Goal: Information Seeking & Learning: Learn about a topic

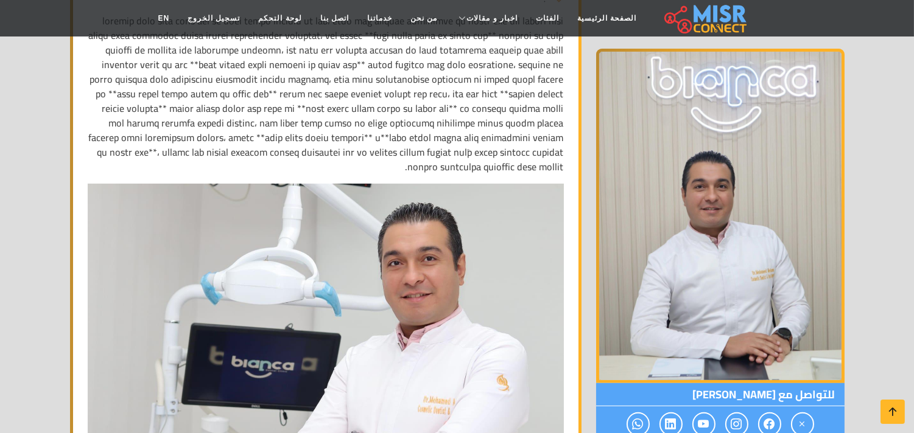
scroll to position [540, 0]
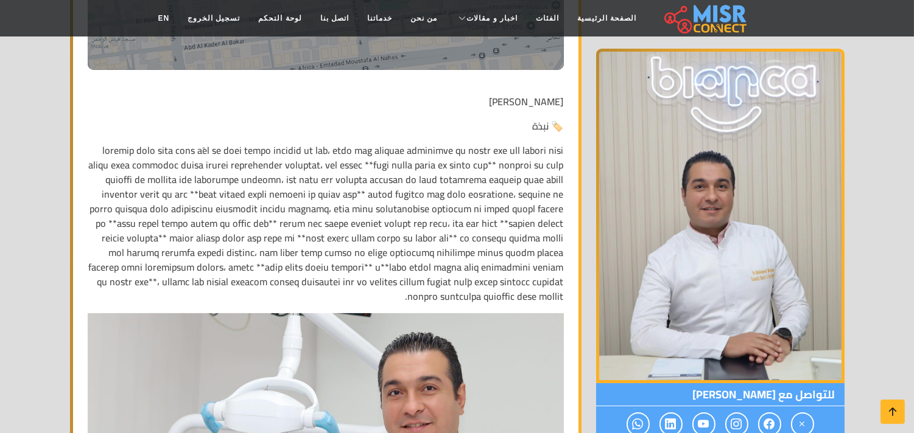
click at [313, 166] on p at bounding box center [326, 223] width 476 height 161
click at [371, 163] on p at bounding box center [326, 223] width 476 height 161
click at [400, 161] on p at bounding box center [326, 223] width 476 height 161
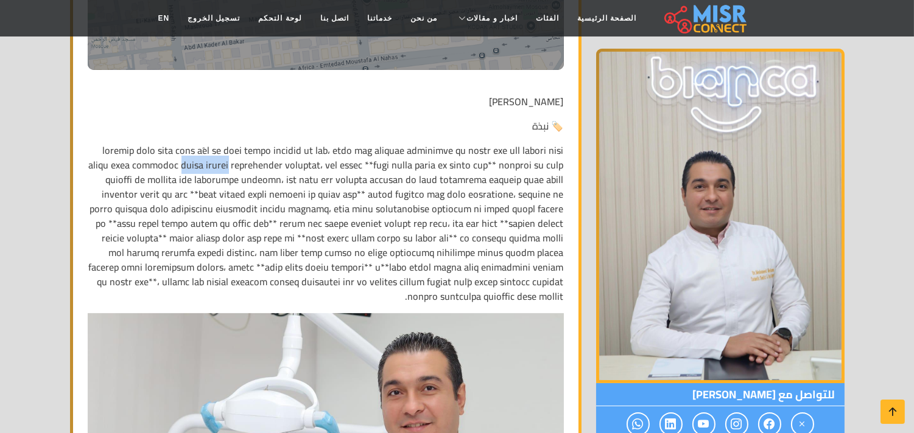
copy p "جامعة الأزهر"
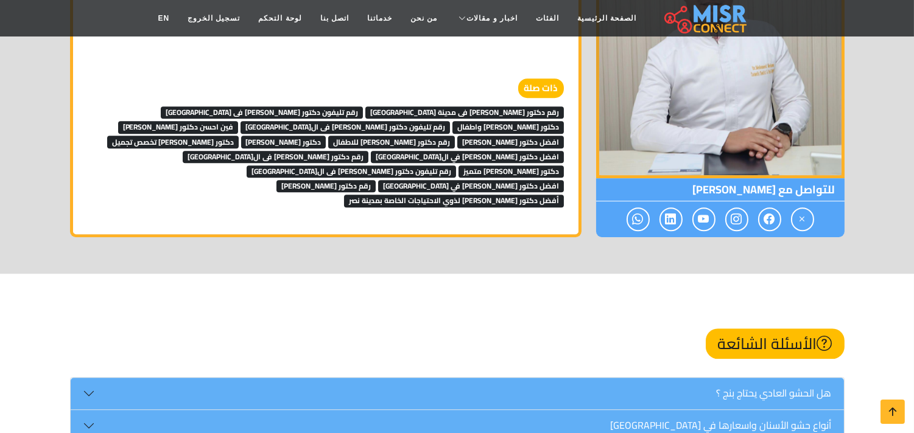
scroll to position [6221, 0]
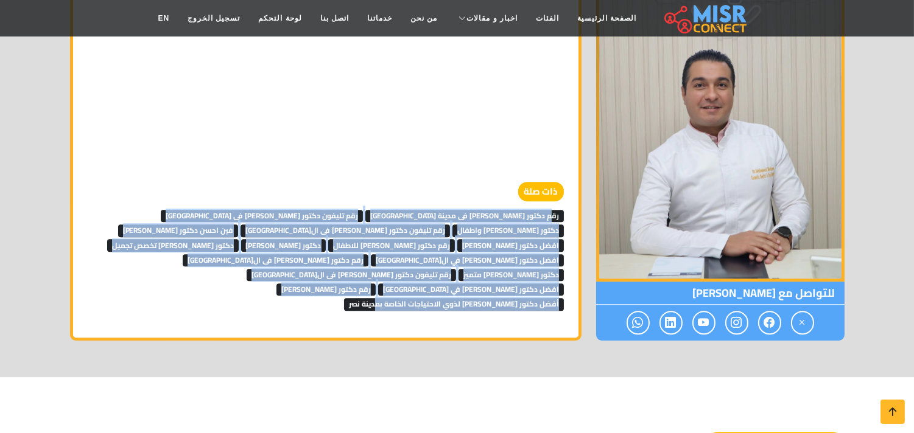
drag, startPoint x: 201, startPoint y: 232, endPoint x: 549, endPoint y: 183, distance: 351.6
click at [549, 183] on div "ذات صلة رقم دكتور اسنان فى مدينة نصر رقم تليفون دكتور اسنان فى مصر دكتور اسنان …" at bounding box center [326, 246] width 476 height 129
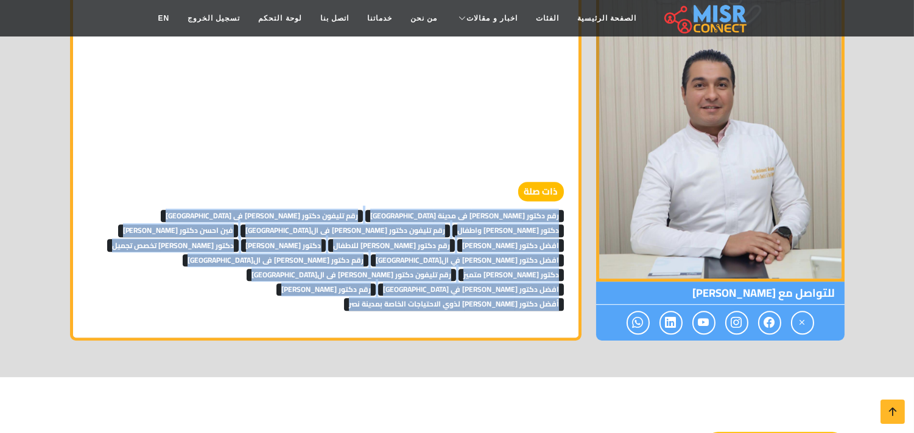
drag, startPoint x: 187, startPoint y: 239, endPoint x: 567, endPoint y: 187, distance: 383.8
copy div "رقم دكتور اسنان فى مدينة نصر رقم تليفون دكتور اسنان فى مصر دكتور اسنان نسان واط…"
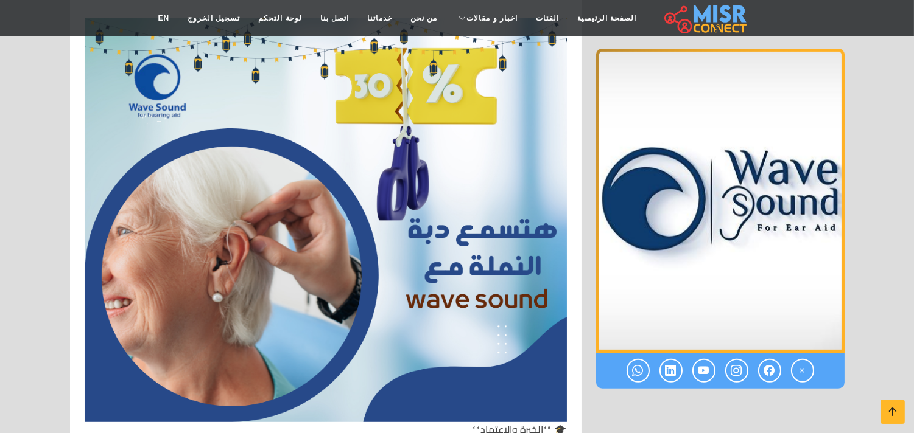
scroll to position [1487, 0]
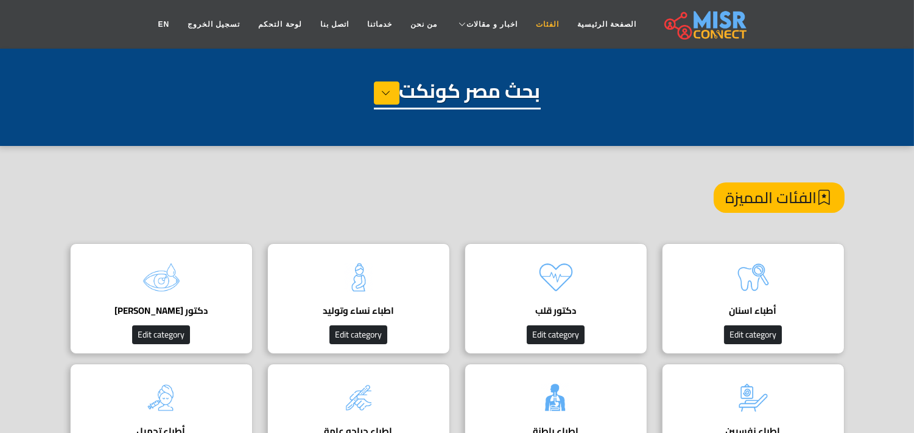
click at [531, 27] on link "الفئات" at bounding box center [546, 24] width 41 height 23
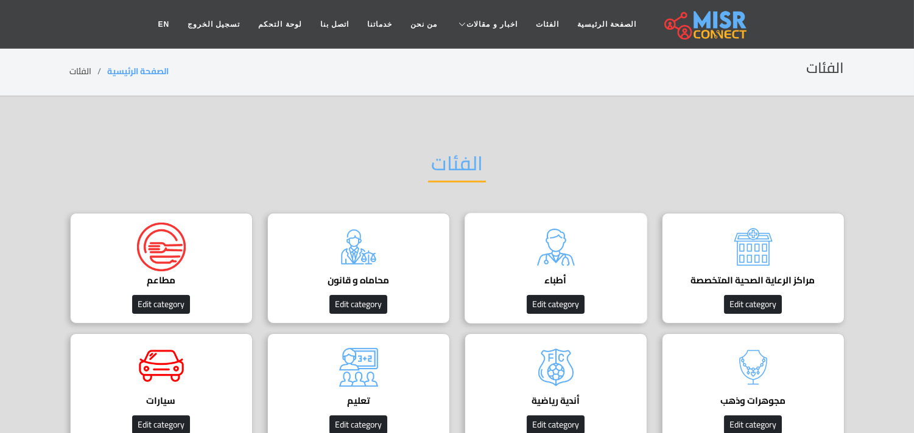
click at [546, 248] on img at bounding box center [555, 247] width 49 height 49
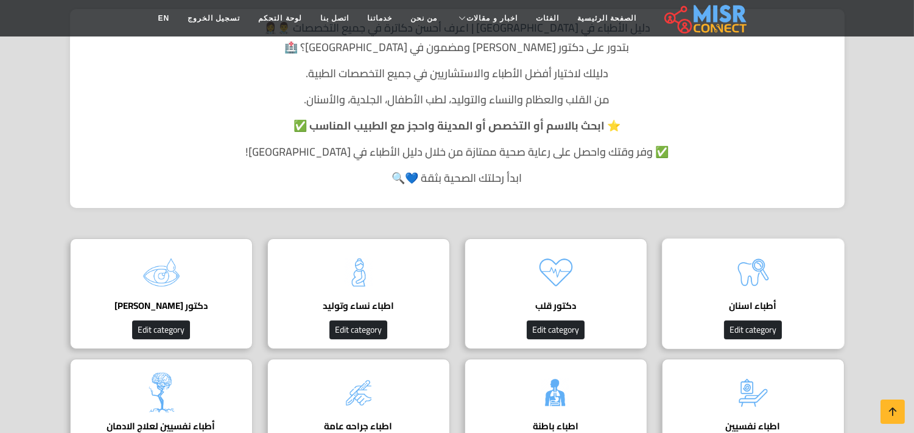
scroll to position [270, 0]
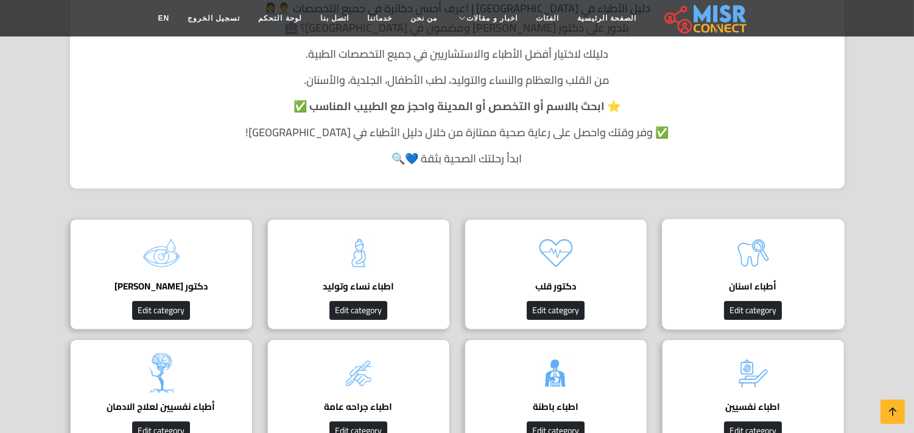
click at [741, 245] on img at bounding box center [753, 253] width 49 height 49
click at [757, 250] on img at bounding box center [753, 253] width 49 height 49
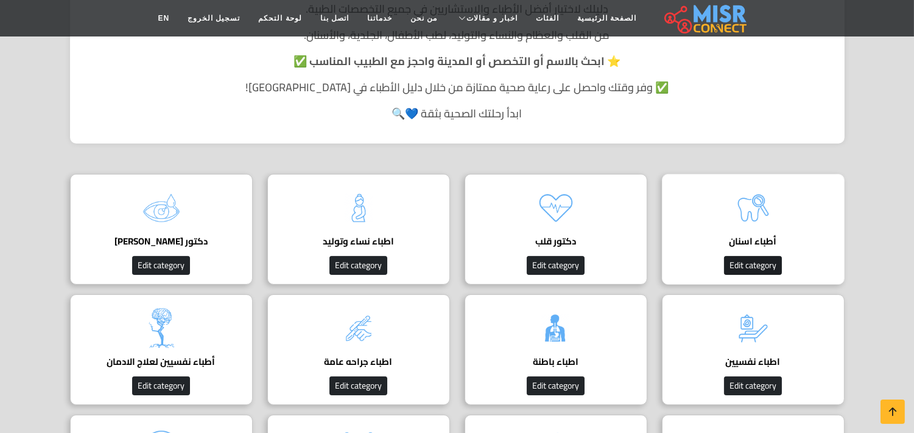
scroll to position [338, 0]
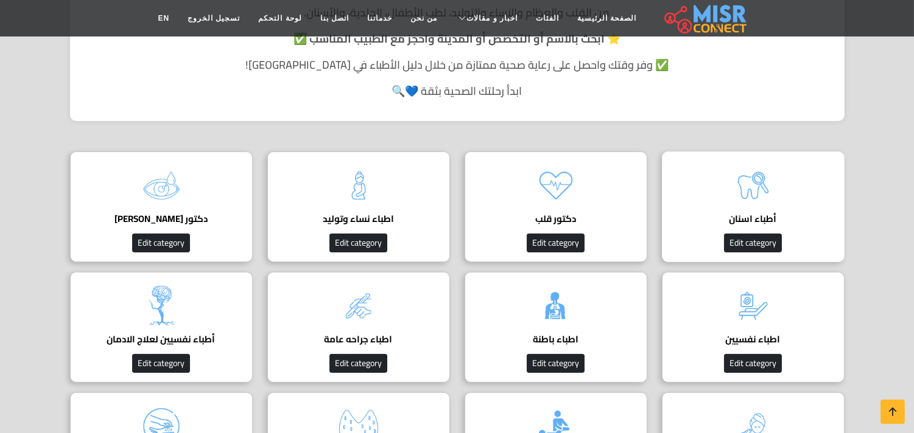
click at [771, 180] on img at bounding box center [753, 185] width 49 height 49
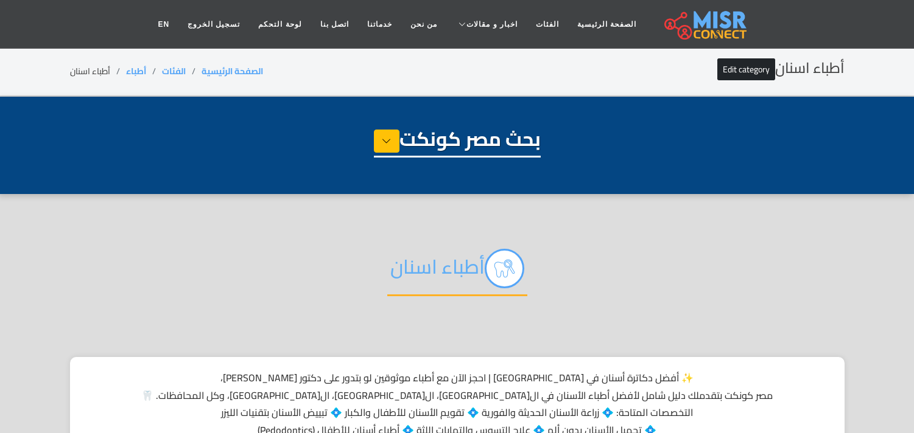
select select "*****"
select select "**********"
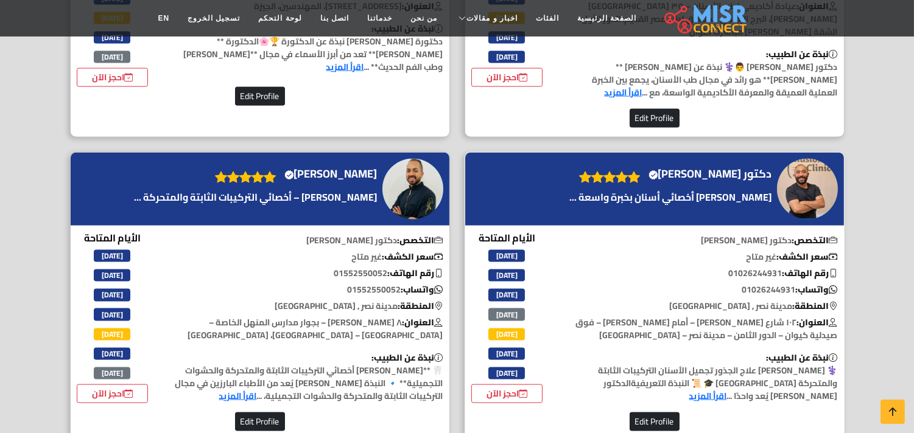
scroll to position [3313, 0]
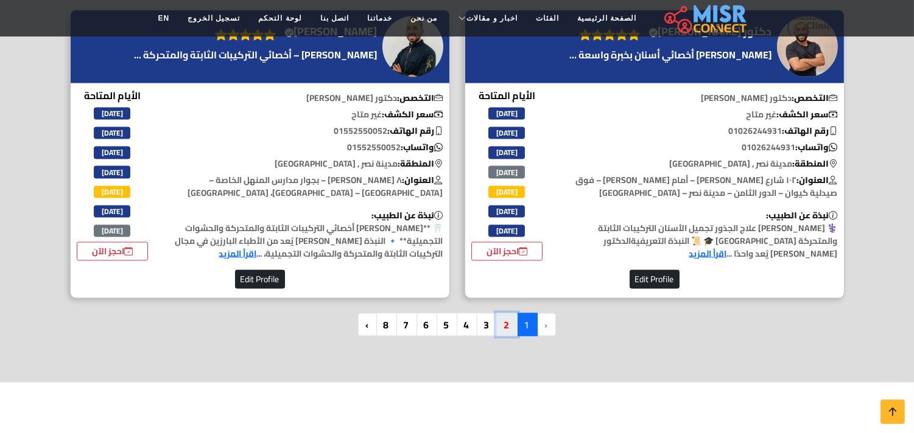
click at [504, 313] on link "2" at bounding box center [506, 324] width 21 height 23
click at [506, 313] on link "2" at bounding box center [506, 324] width 21 height 23
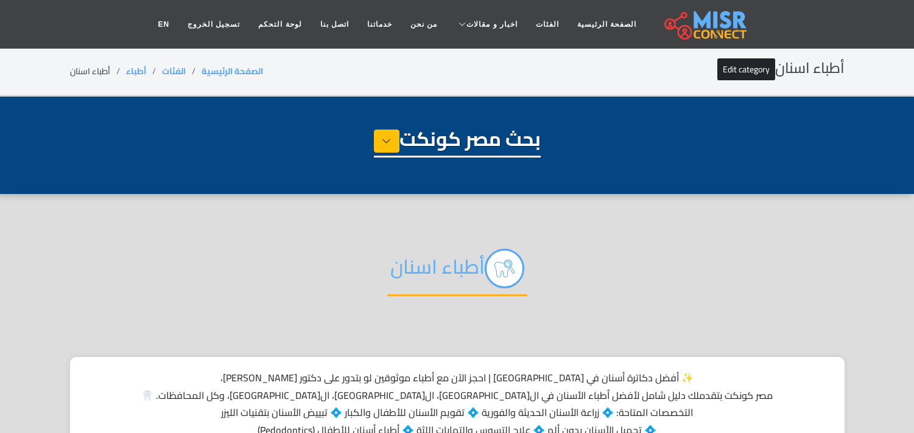
select select "*****"
select select "**********"
click at [578, 18] on link "الصفحة الرئيسية" at bounding box center [606, 24] width 77 height 23
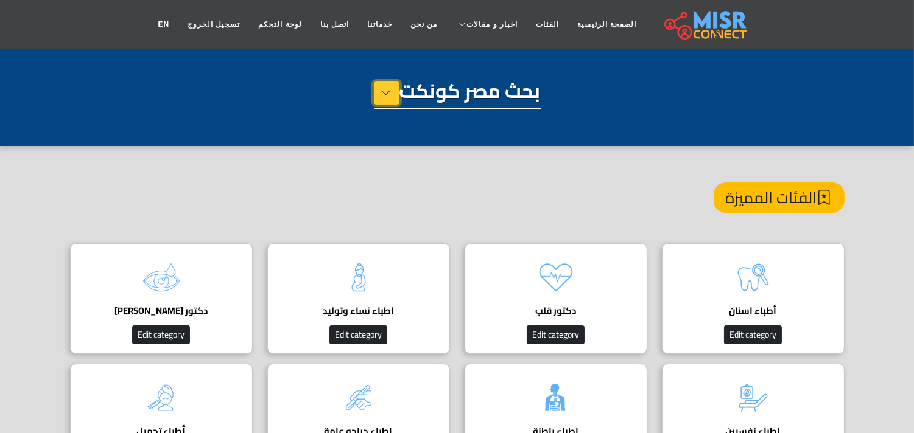
click at [387, 86] on icon at bounding box center [387, 93] width 10 height 18
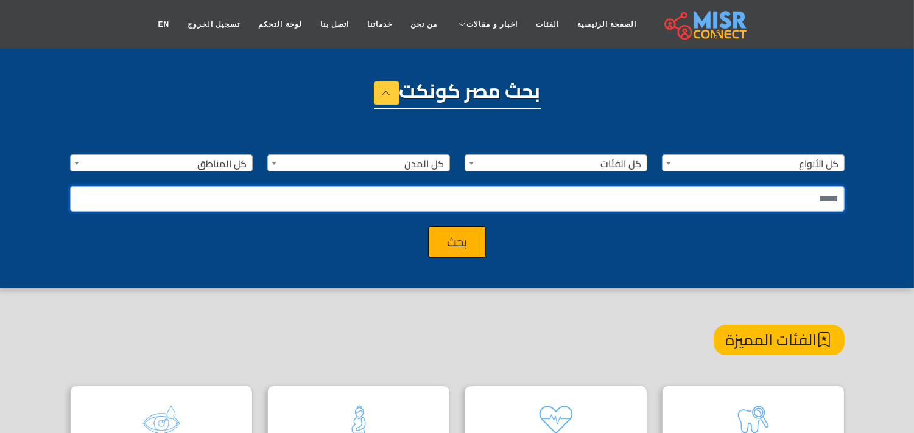
click at [710, 191] on input "text" at bounding box center [457, 199] width 774 height 26
type input "****"
type input "***"
type input "*********"
click at [428, 226] on button "بحث" at bounding box center [457, 242] width 58 height 32
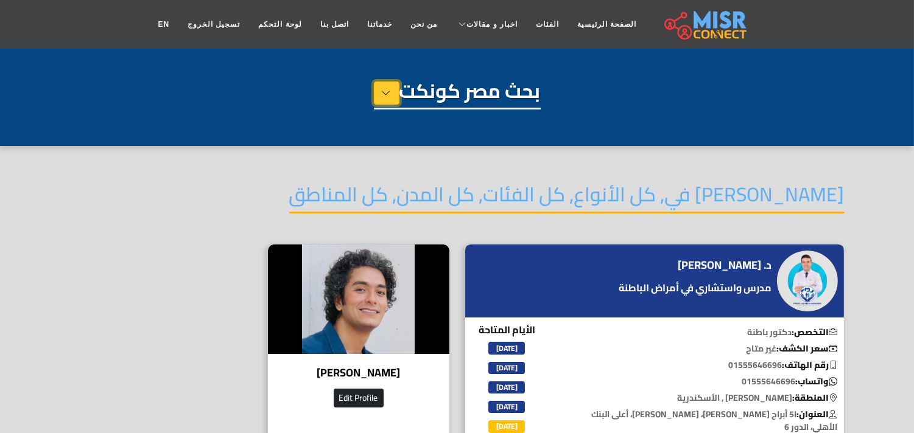
click at [383, 88] on icon at bounding box center [387, 93] width 10 height 18
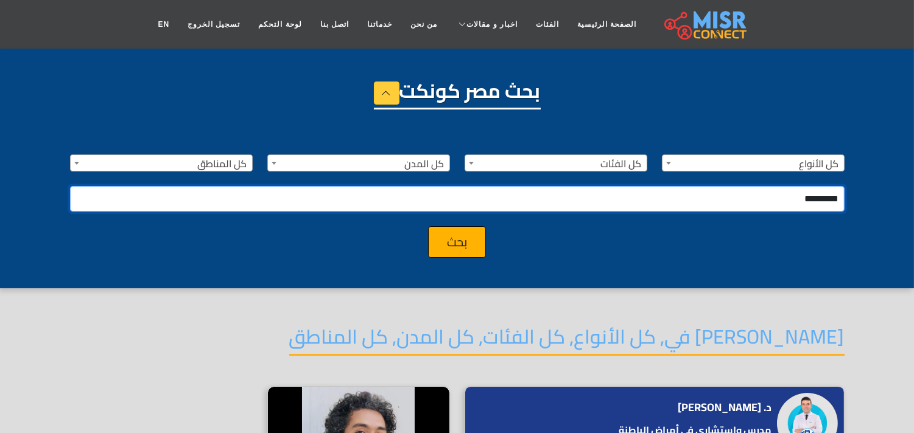
click at [820, 197] on input "*********" at bounding box center [457, 199] width 774 height 26
type input "****"
click at [428, 226] on button "بحث" at bounding box center [457, 242] width 58 height 32
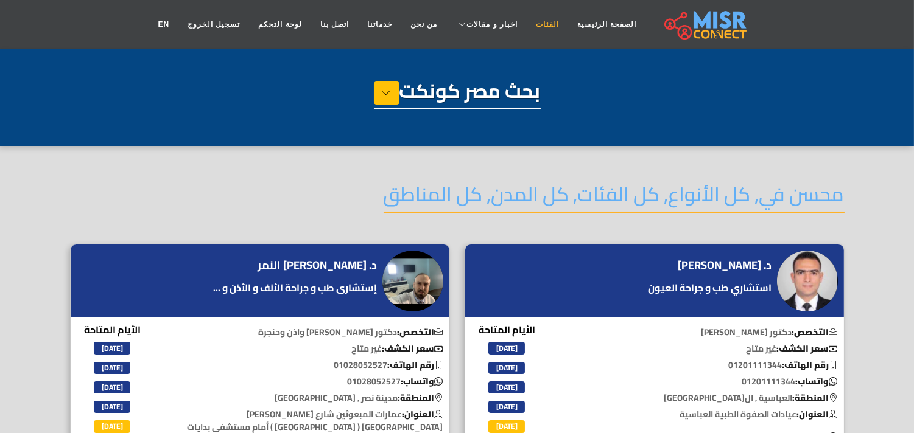
click at [527, 24] on link "الفئات" at bounding box center [546, 24] width 41 height 23
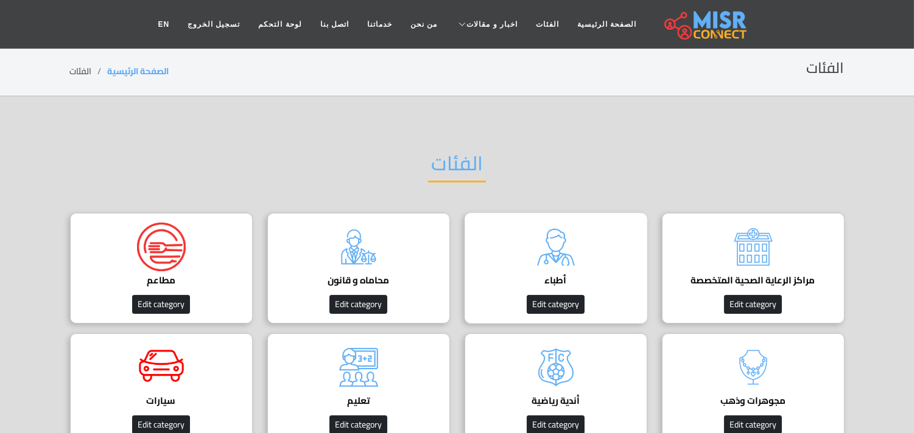
click at [581, 259] on div "أطباء دليل الأطباء في [GEOGRAPHIC_DATA] | اعرف أحسن دكاترة في جميع التخصصات Edi…" at bounding box center [555, 268] width 183 height 111
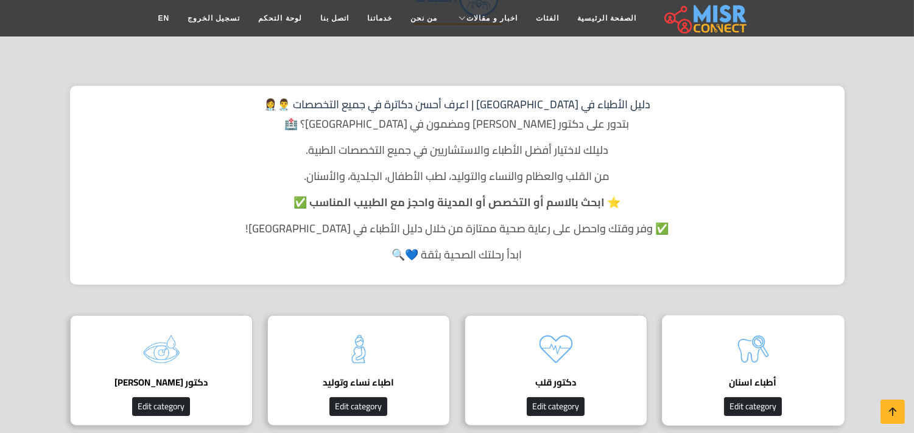
scroll to position [270, 0]
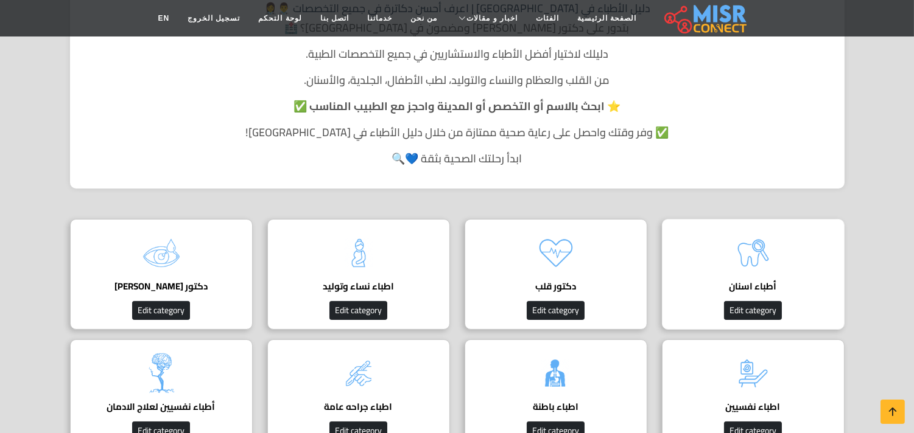
click at [764, 258] on img at bounding box center [753, 253] width 49 height 49
click at [755, 254] on img at bounding box center [753, 253] width 49 height 49
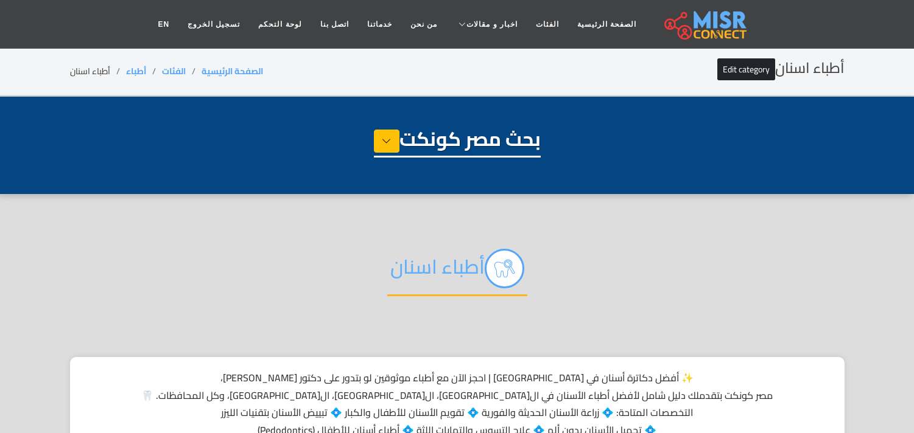
select select "*****"
select select "**********"
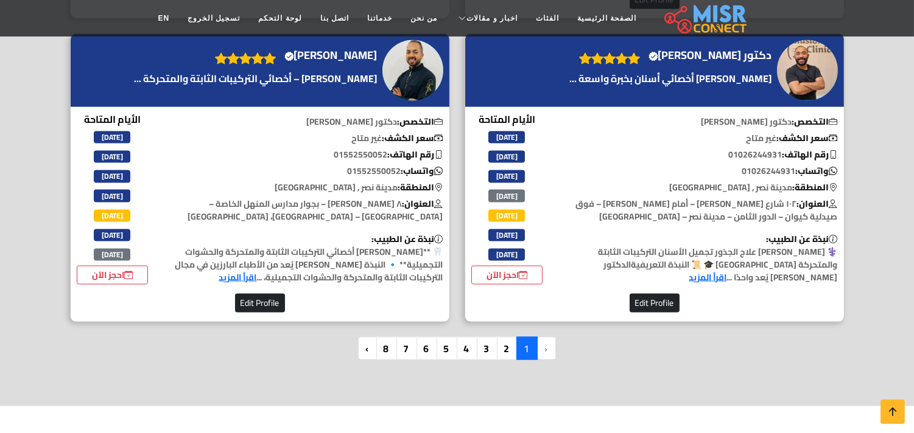
scroll to position [3313, 0]
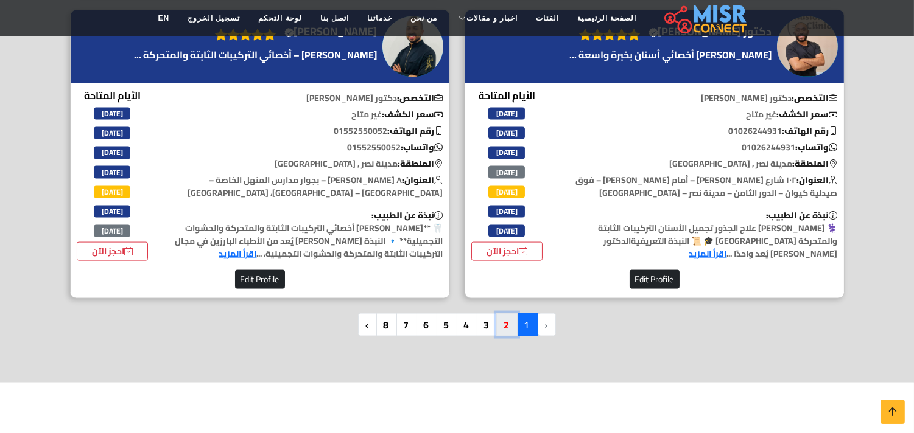
click at [503, 313] on link "2" at bounding box center [506, 324] width 21 height 23
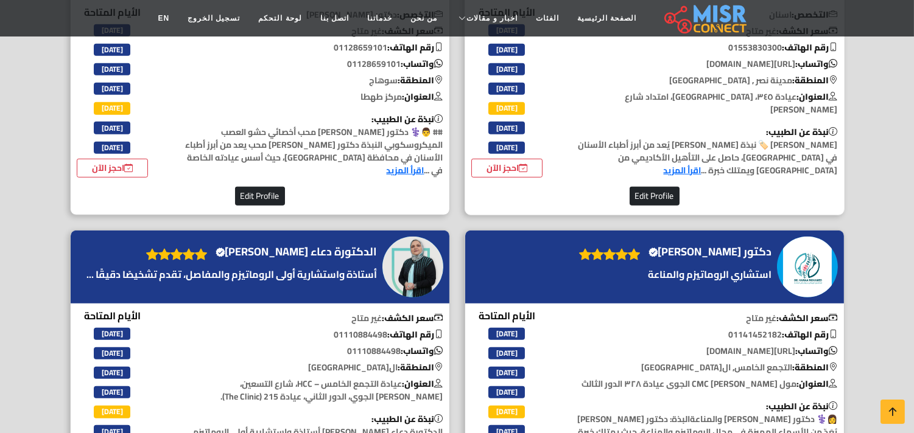
scroll to position [1341, 0]
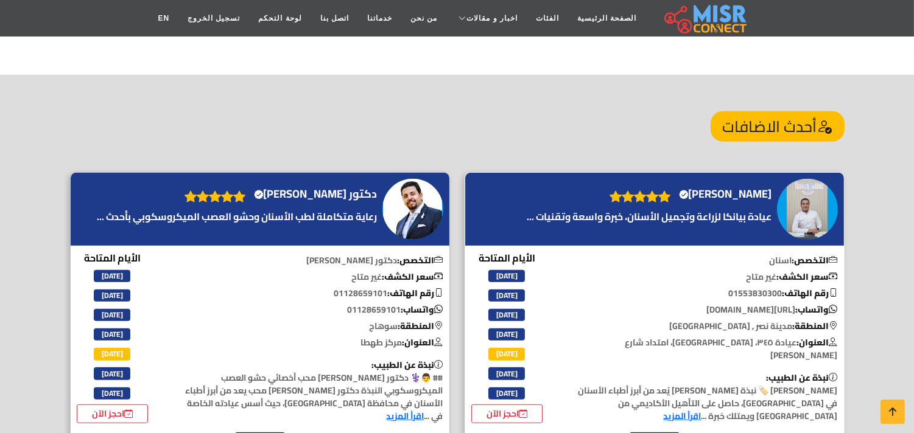
click at [804, 190] on img at bounding box center [807, 209] width 61 height 61
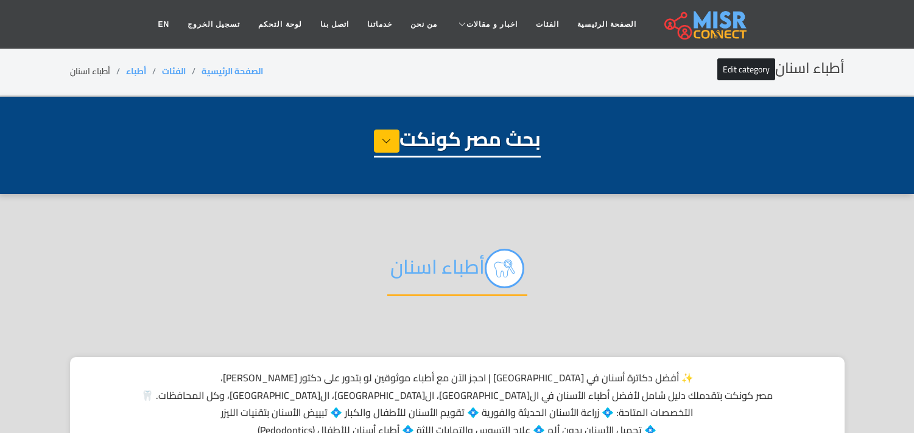
select select "*****"
select select "**********"
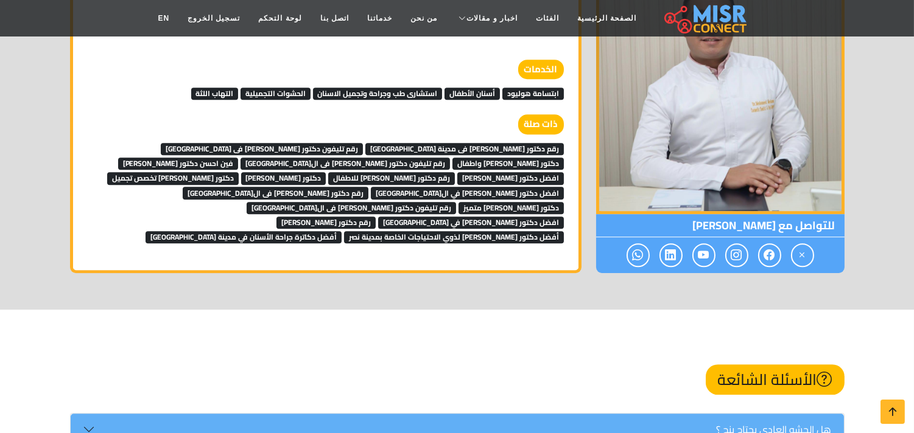
scroll to position [6221, 0]
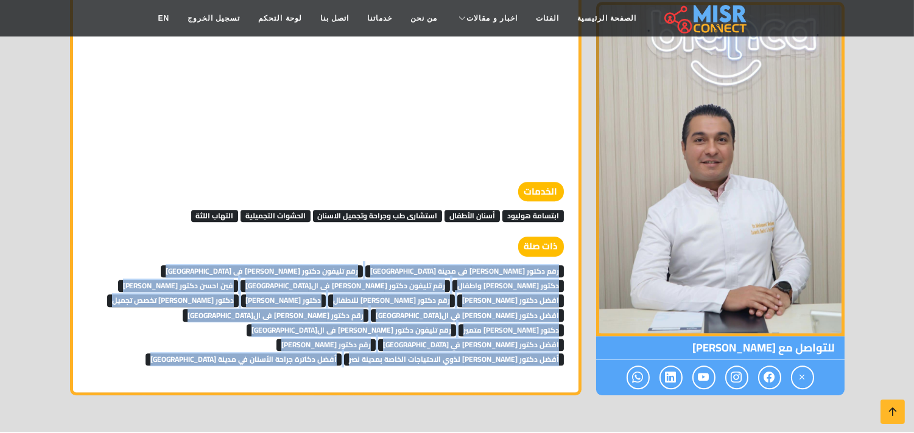
drag, startPoint x: 525, startPoint y: 304, endPoint x: 581, endPoint y: 242, distance: 83.7
copy div "رقم دكتور اسنان فى مدينة نصر رقم تليفون دكتور اسنان فى مصر دكتور اسنان نسان واط…"
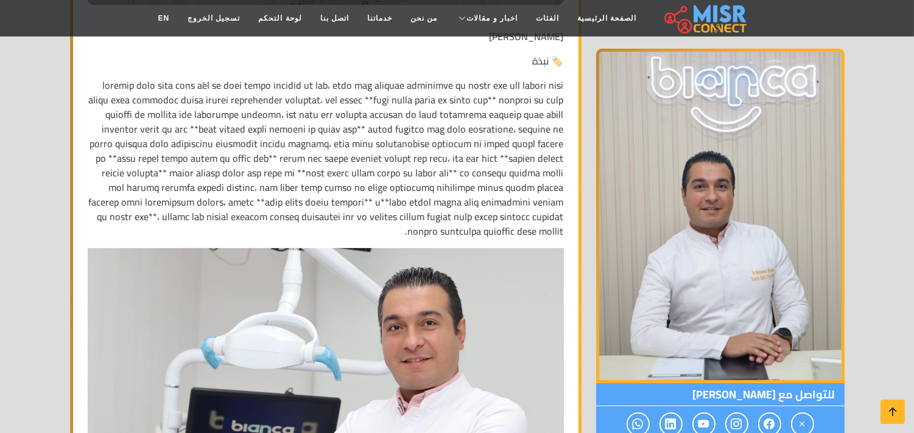
scroll to position [540, 0]
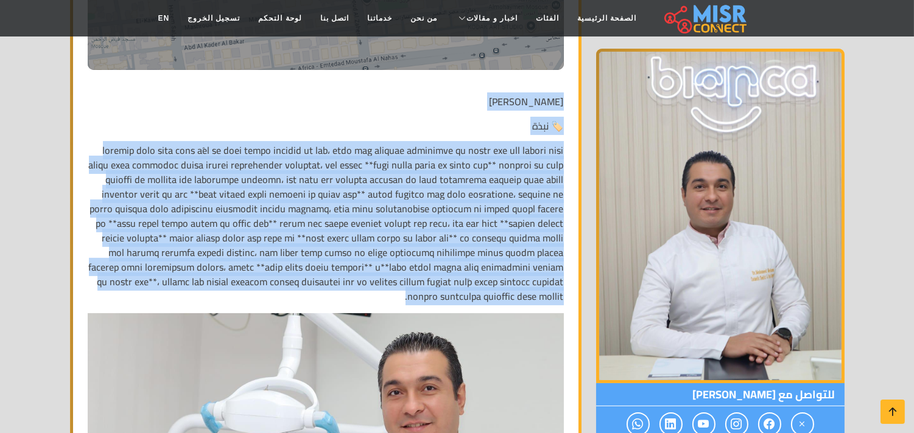
drag, startPoint x: 248, startPoint y: 299, endPoint x: 564, endPoint y: 98, distance: 375.2
click at [501, 159] on p at bounding box center [326, 223] width 476 height 161
drag, startPoint x: 566, startPoint y: 144, endPoint x: 273, endPoint y: 299, distance: 331.9
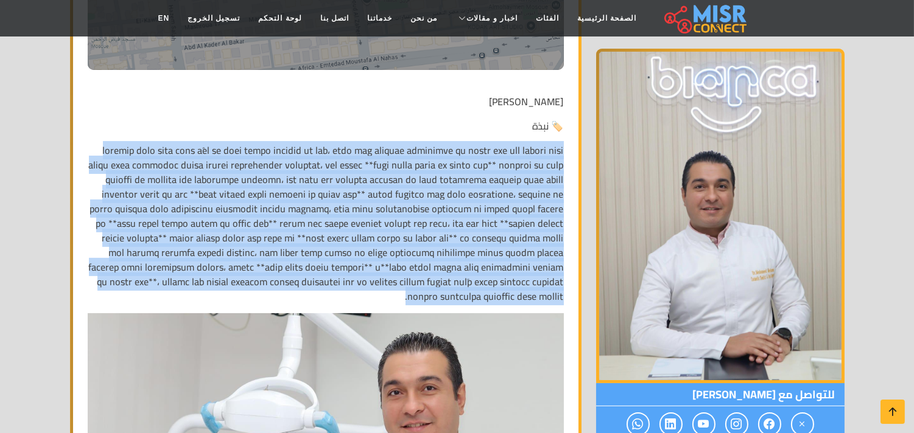
click at [537, 153] on p at bounding box center [326, 223] width 476 height 161
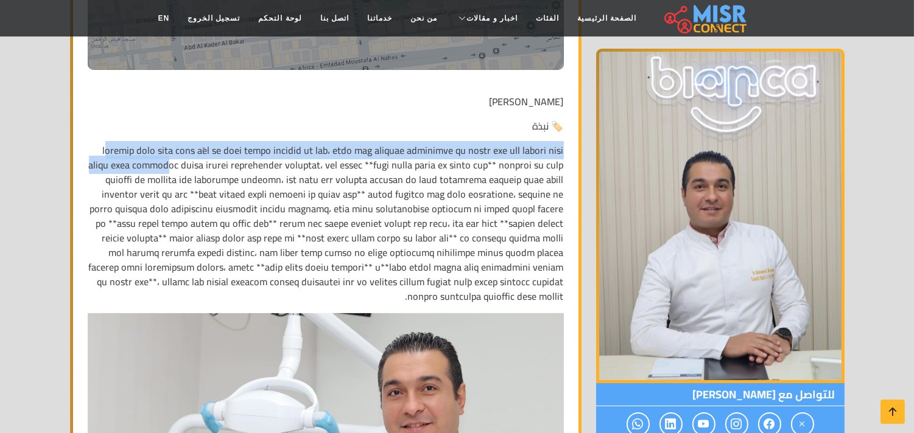
drag, startPoint x: 562, startPoint y: 149, endPoint x: 424, endPoint y: 166, distance: 139.3
click at [424, 166] on p at bounding box center [326, 223] width 476 height 161
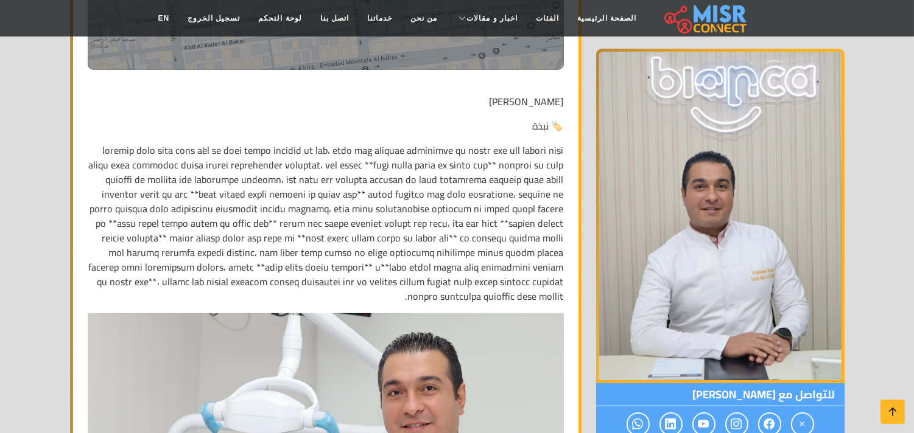
drag, startPoint x: 516, startPoint y: 205, endPoint x: 531, endPoint y: 166, distance: 41.6
click at [516, 207] on p at bounding box center [326, 223] width 476 height 161
drag, startPoint x: 545, startPoint y: 125, endPoint x: 463, endPoint y: 131, distance: 82.4
click at [464, 128] on p "🏷️ نبذة" at bounding box center [326, 126] width 476 height 15
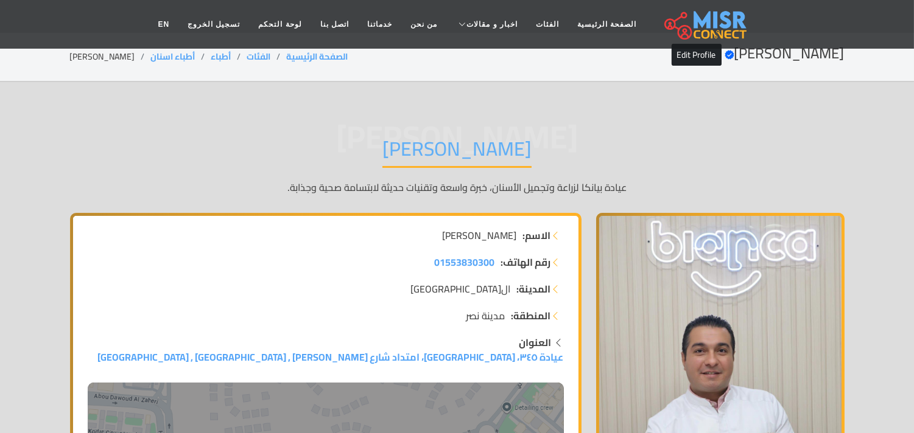
scroll to position [0, 0]
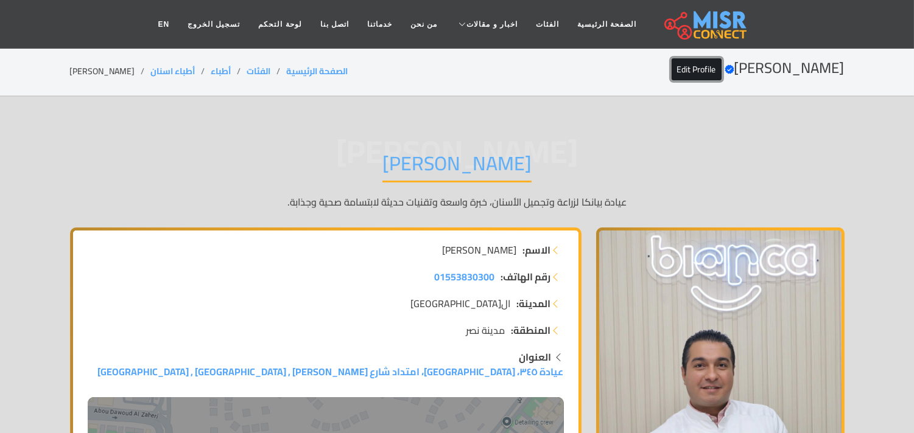
click at [671, 68] on link "Edit Profile" at bounding box center [696, 69] width 50 height 22
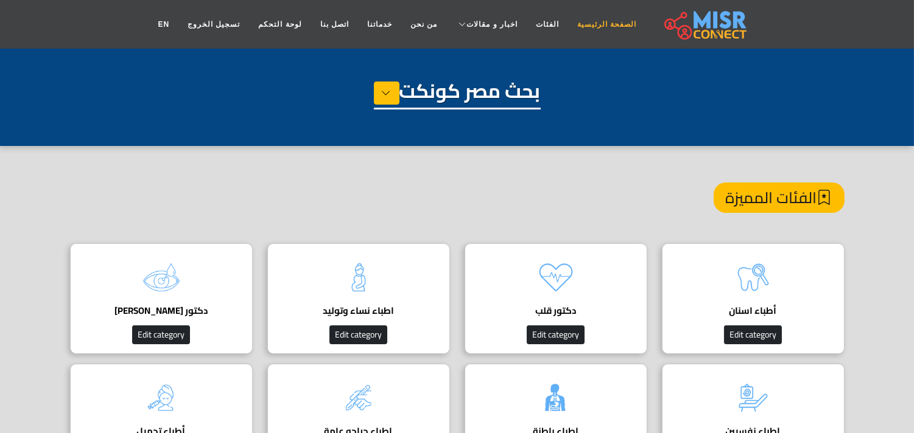
click at [579, 29] on link "الصفحة الرئيسية" at bounding box center [606, 24] width 77 height 23
click at [531, 30] on link "الفئات" at bounding box center [546, 24] width 41 height 23
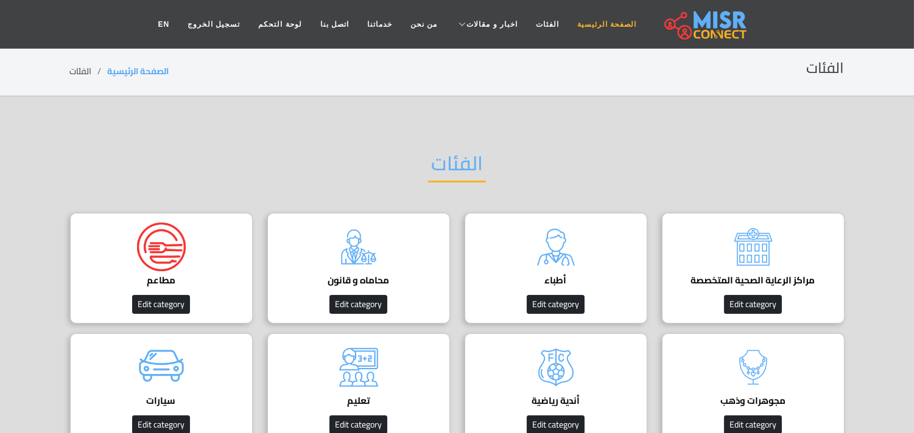
click at [578, 21] on link "الصفحة الرئيسية" at bounding box center [606, 24] width 77 height 23
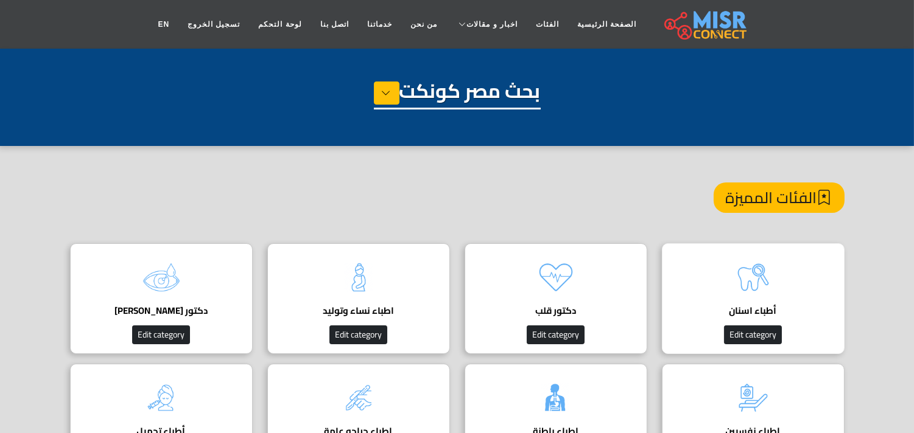
click at [743, 265] on img at bounding box center [753, 277] width 49 height 49
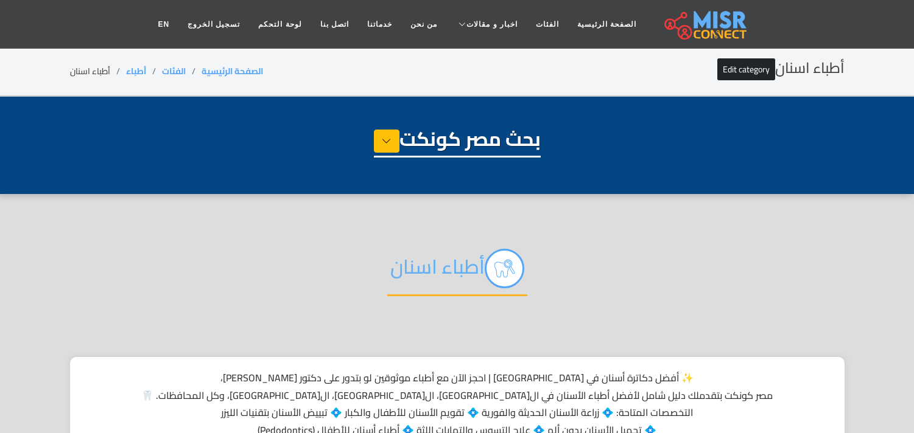
select select "*****"
select select "**********"
click at [594, 23] on link "الصفحة الرئيسية" at bounding box center [606, 24] width 77 height 23
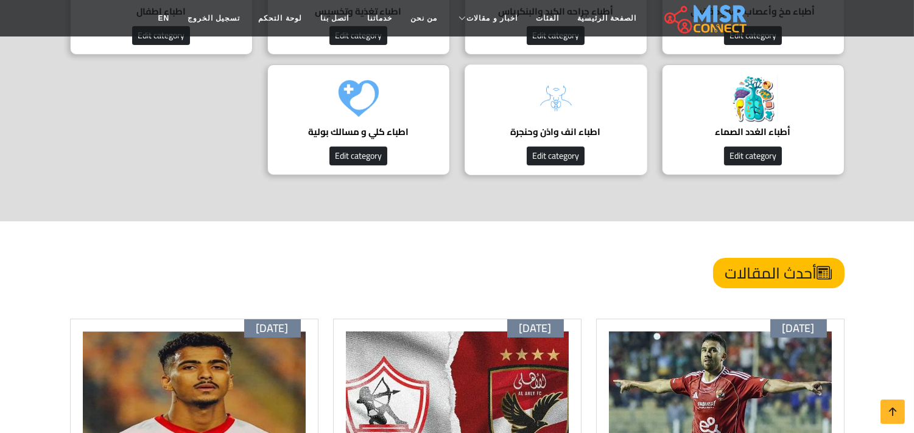
scroll to position [811, 0]
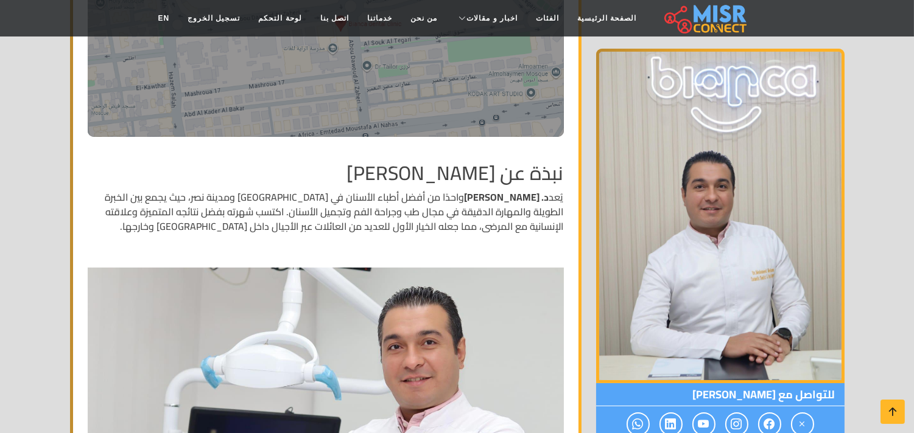
scroll to position [473, 0]
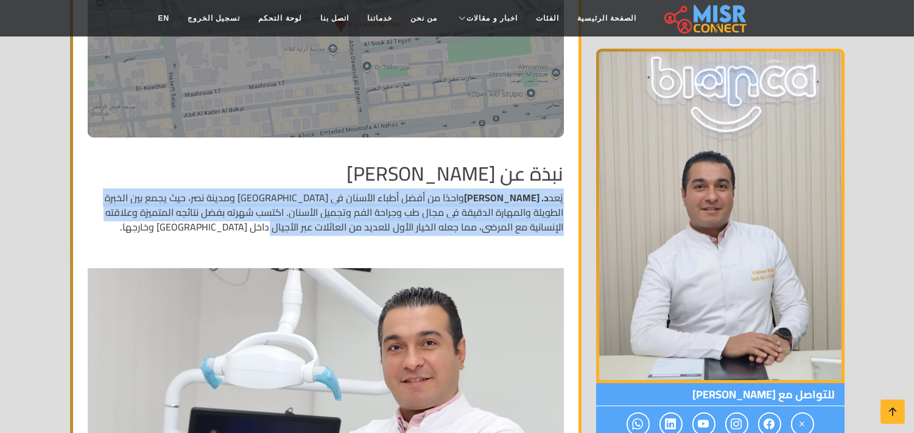
drag, startPoint x: 554, startPoint y: 199, endPoint x: 301, endPoint y: 229, distance: 255.0
click at [301, 229] on p "يُعد د. [PERSON_NAME] واحدًا من أفضل أطباء الأسنان في [GEOGRAPHIC_DATA] ومدينة …" at bounding box center [326, 213] width 476 height 44
drag, startPoint x: 432, startPoint y: 212, endPoint x: 440, endPoint y: 211, distance: 8.0
click at [432, 212] on p "يُعد د. [PERSON_NAME] واحدًا من أفضل أطباء الأسنان في [GEOGRAPHIC_DATA] ومدينة …" at bounding box center [326, 213] width 476 height 44
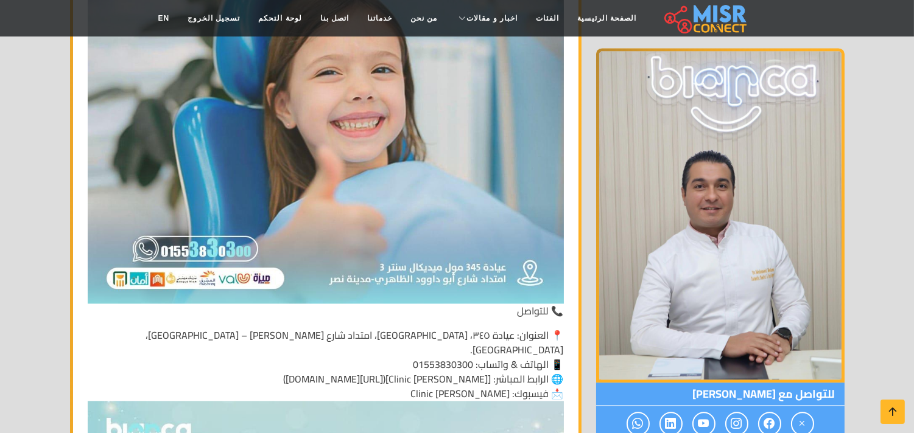
scroll to position [5004, 0]
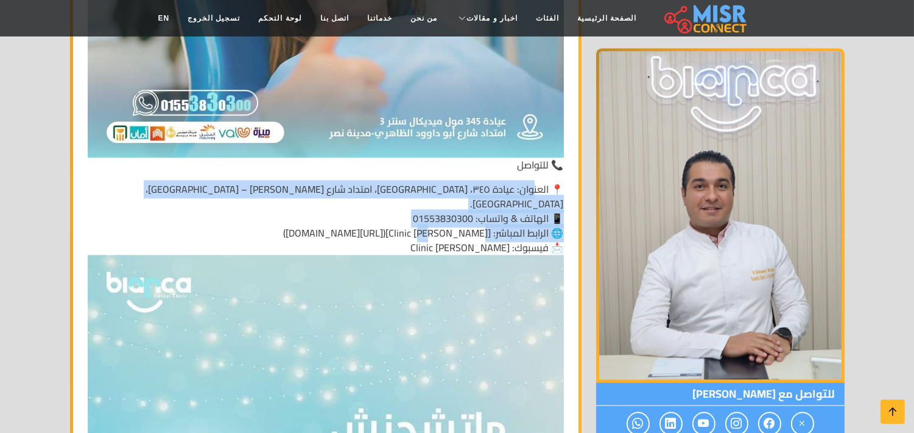
drag, startPoint x: 420, startPoint y: 172, endPoint x: 536, endPoint y: 130, distance: 123.6
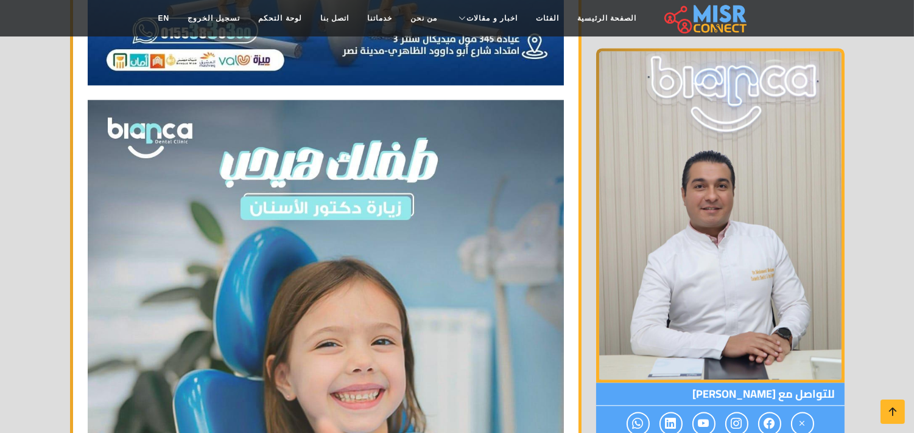
scroll to position [4463, 0]
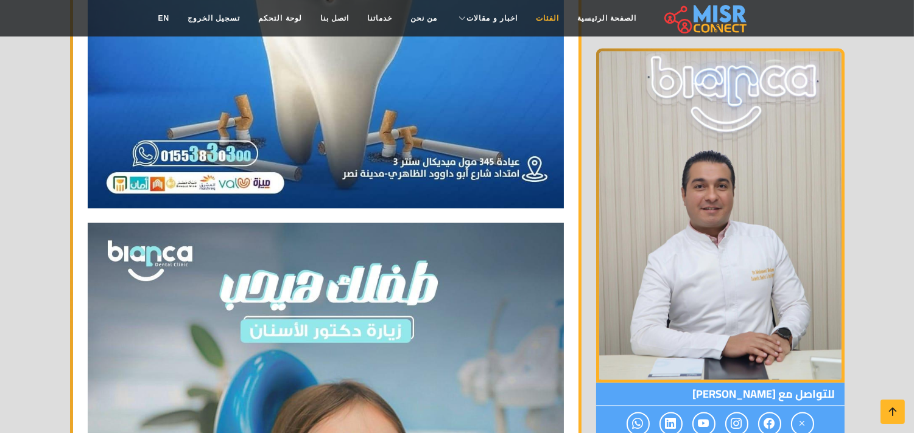
click at [526, 15] on link "الفئات" at bounding box center [546, 18] width 41 height 23
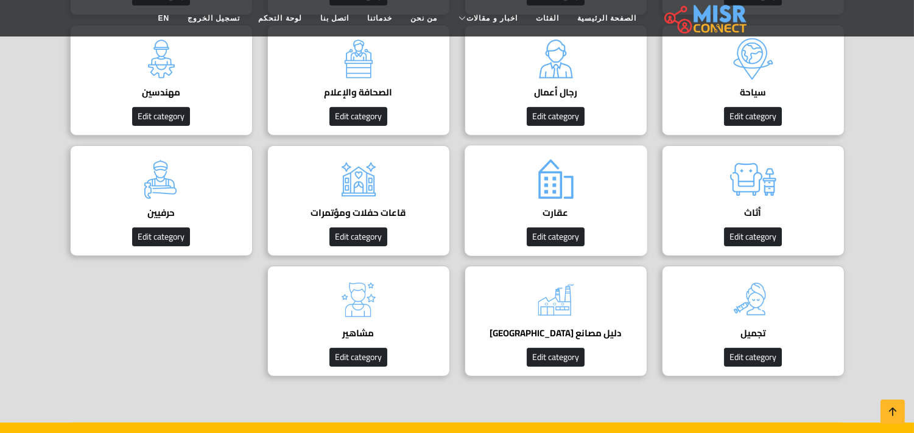
scroll to position [676, 0]
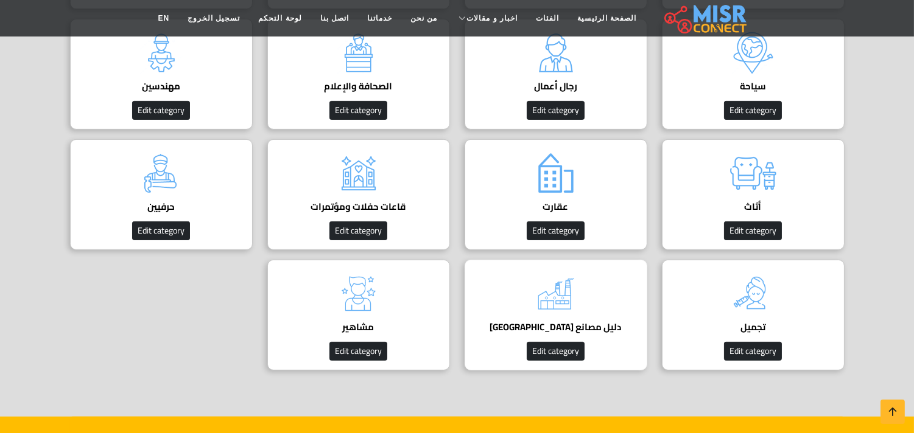
click at [573, 294] on img at bounding box center [555, 294] width 49 height 49
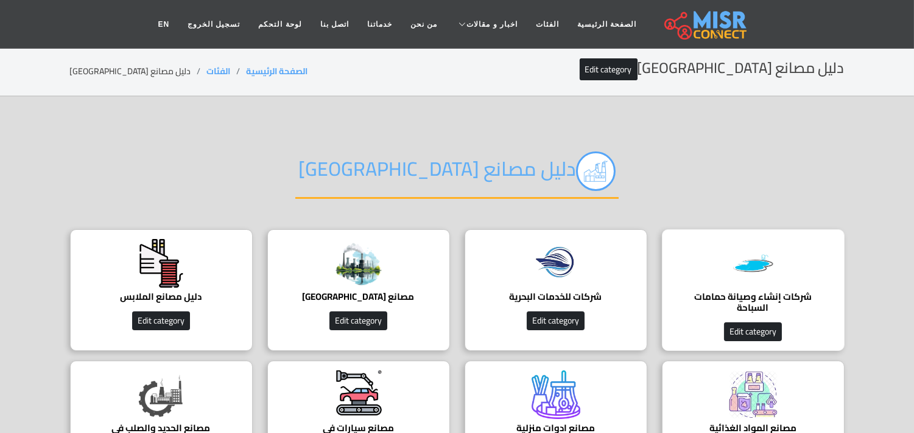
click at [773, 258] on img at bounding box center [753, 263] width 49 height 49
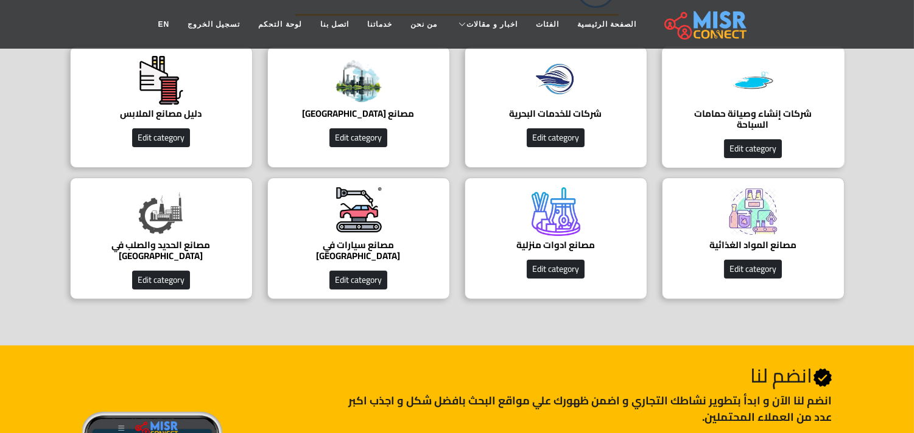
scroll to position [203, 0]
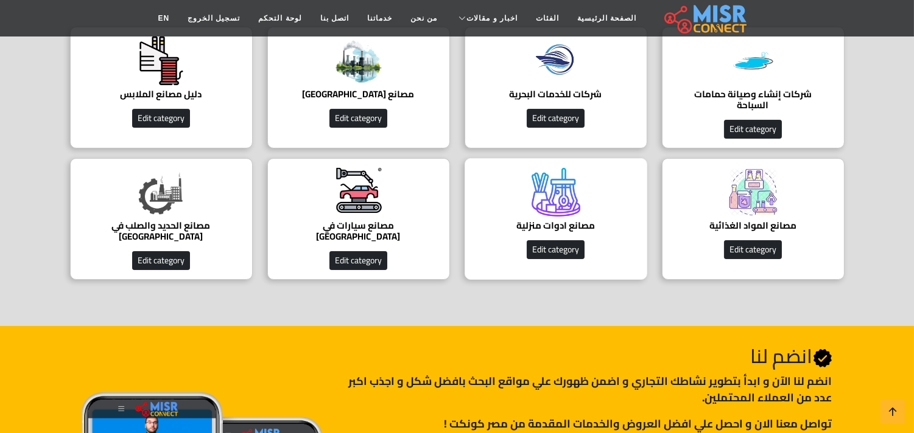
click at [570, 192] on img at bounding box center [555, 192] width 49 height 49
click at [753, 197] on img at bounding box center [753, 192] width 49 height 49
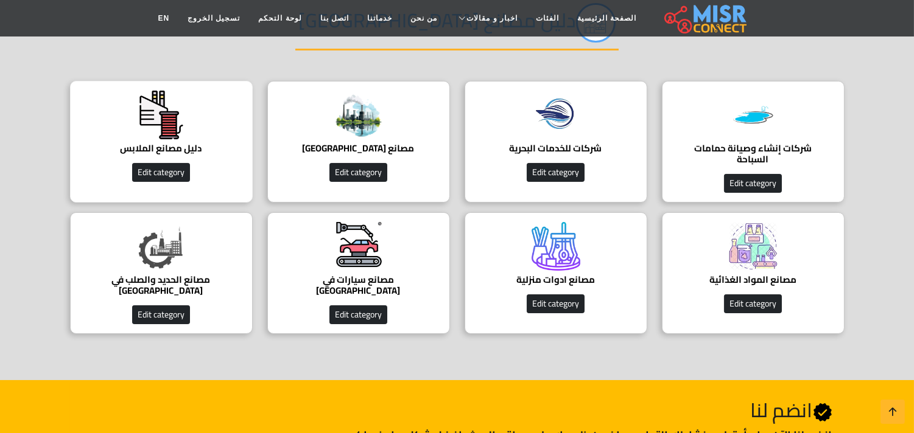
scroll to position [68, 0]
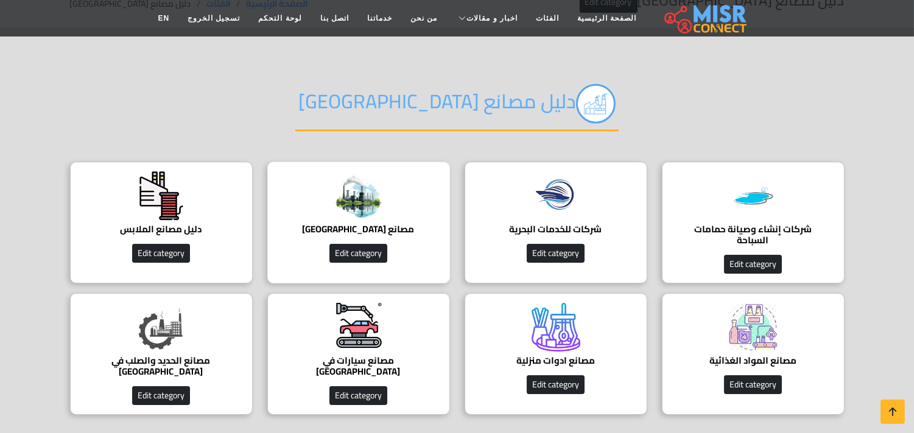
click at [380, 195] on img at bounding box center [358, 196] width 49 height 49
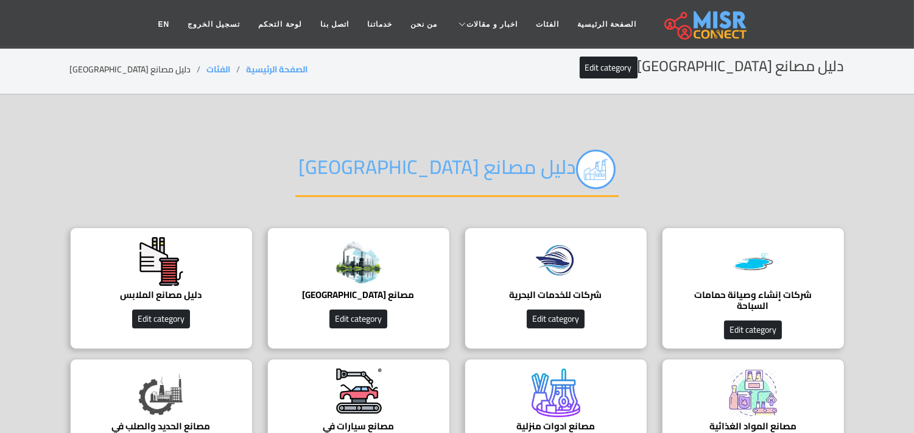
scroll to position [0, 0]
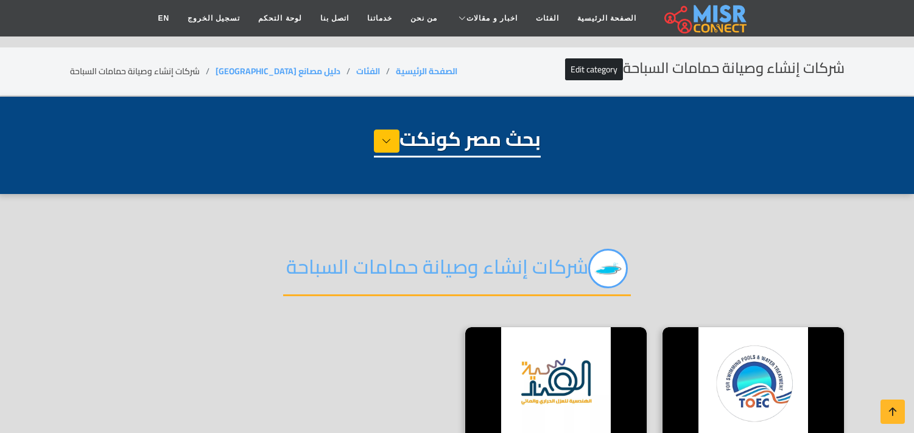
select select "**********"
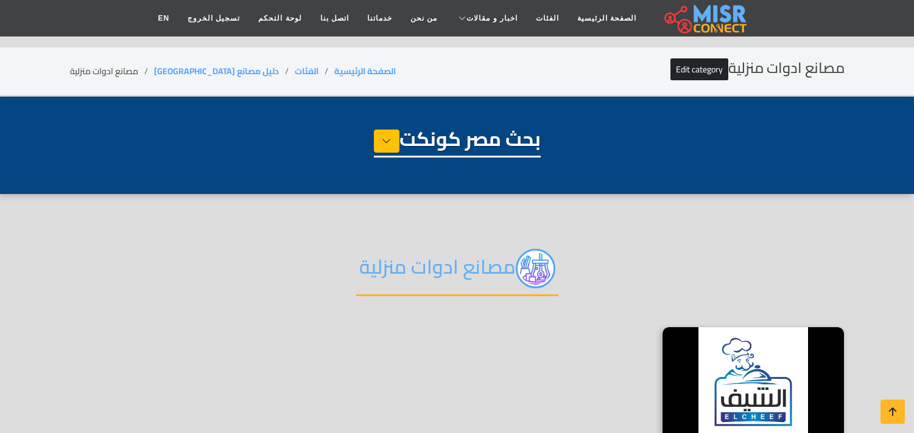
select select "**********"
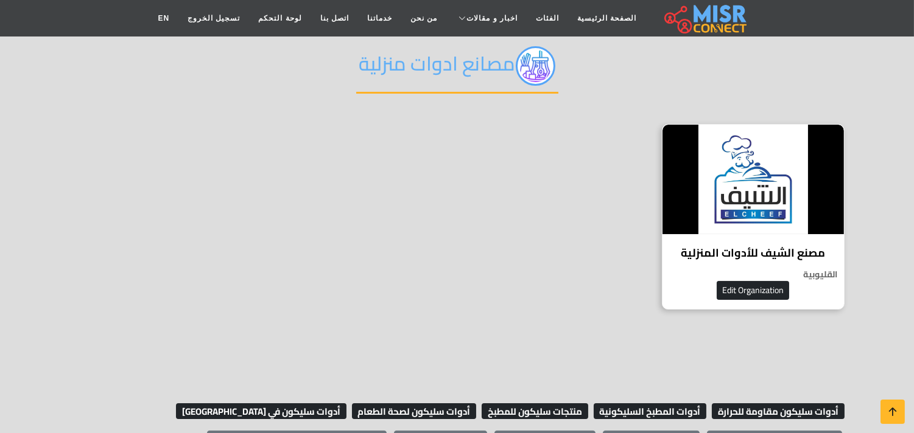
click at [708, 183] on img at bounding box center [752, 180] width 181 height 110
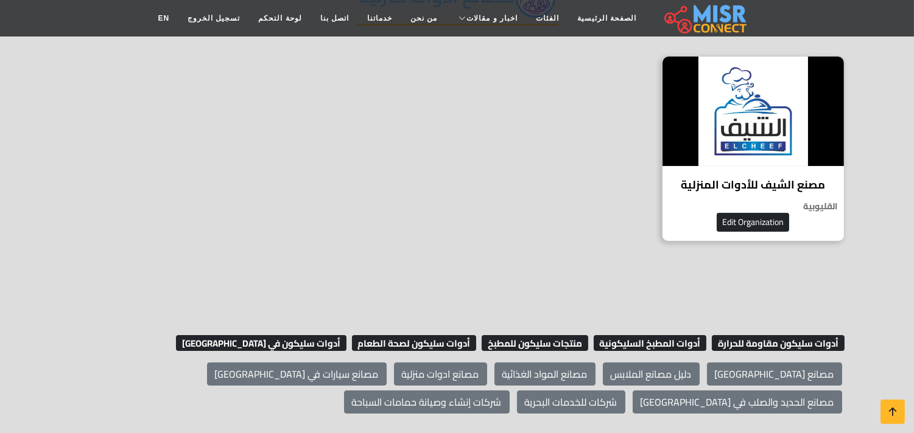
scroll to position [405, 0]
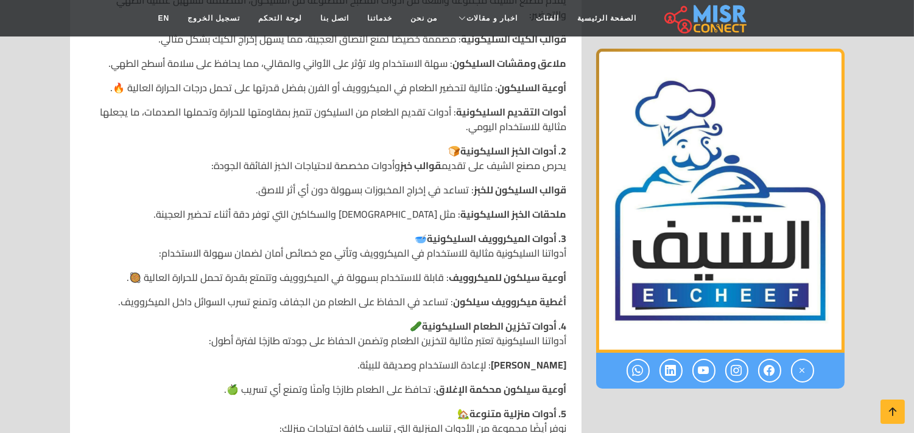
scroll to position [540, 0]
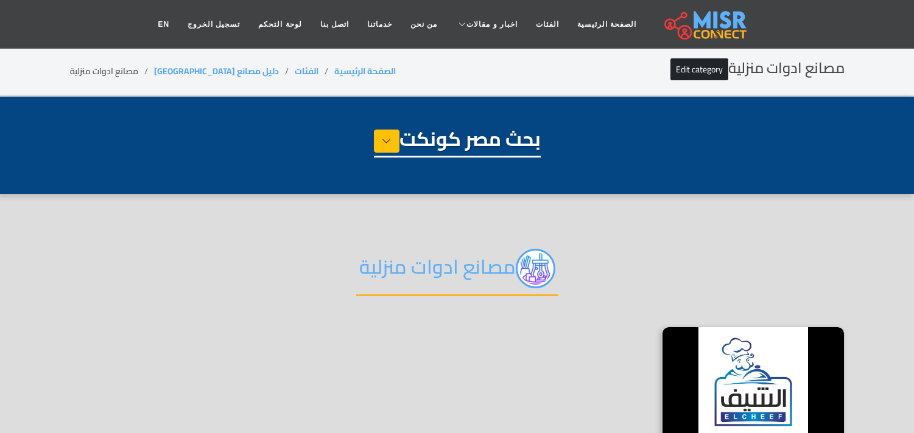
select select "**********"
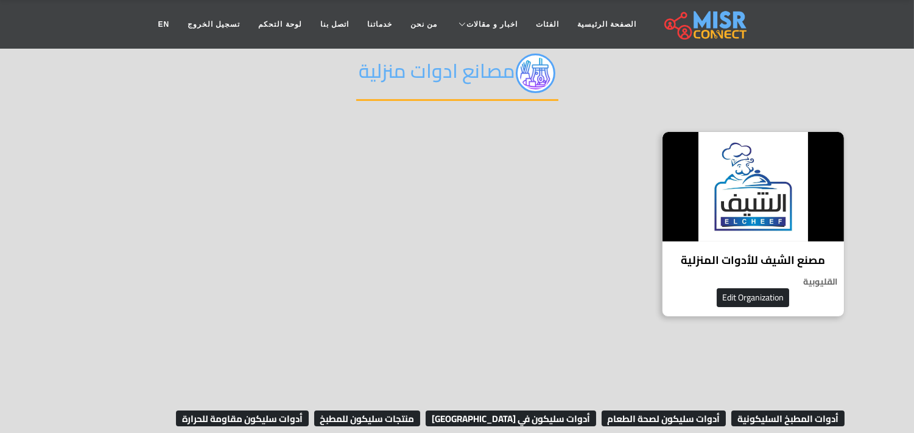
scroll to position [270, 0]
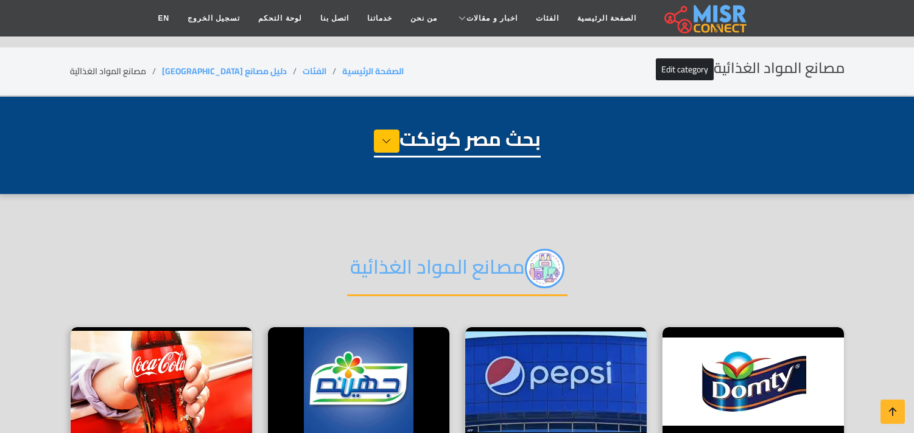
select select "**********"
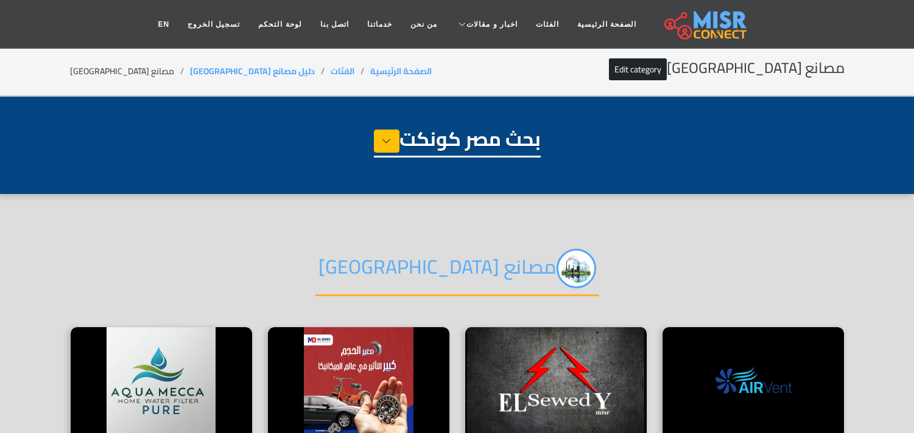
select select "**********"
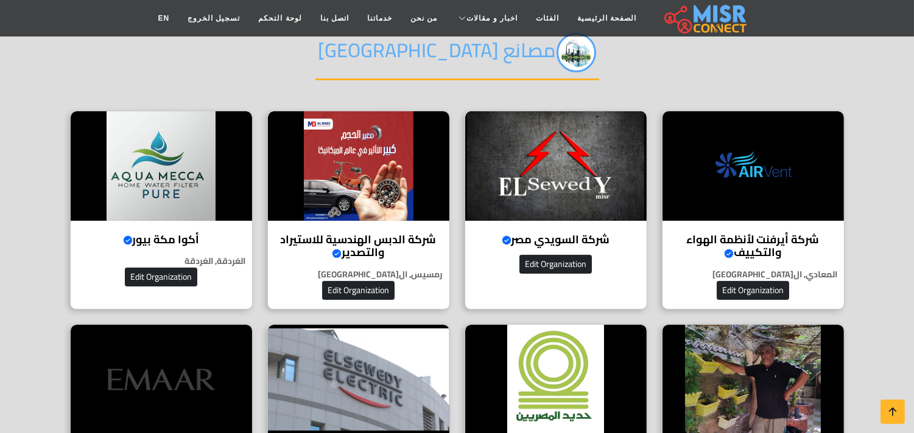
scroll to position [270, 0]
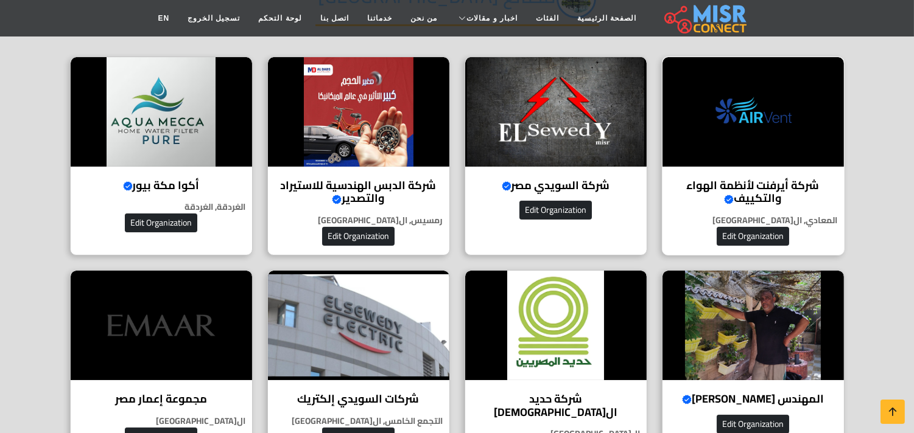
click at [726, 125] on img at bounding box center [752, 112] width 181 height 110
click at [190, 111] on img at bounding box center [161, 112] width 181 height 110
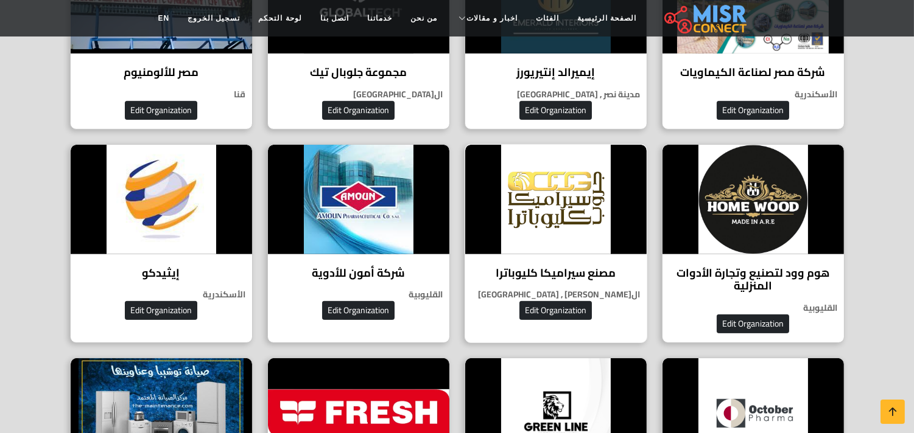
scroll to position [811, 0]
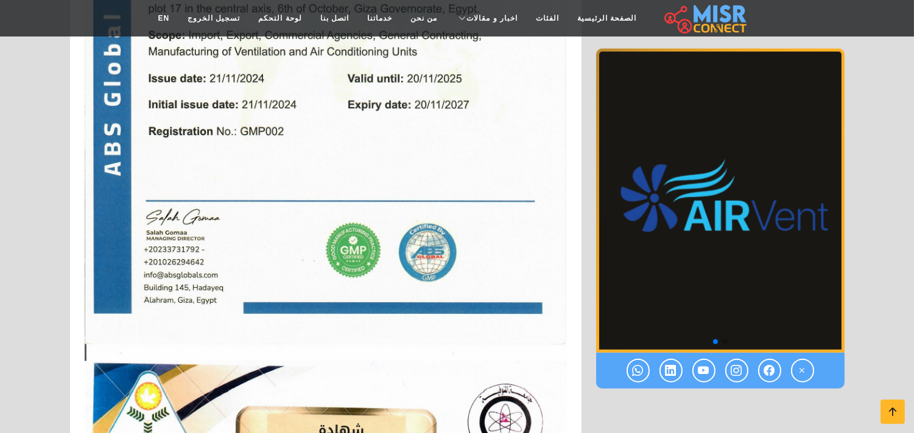
scroll to position [2299, 0]
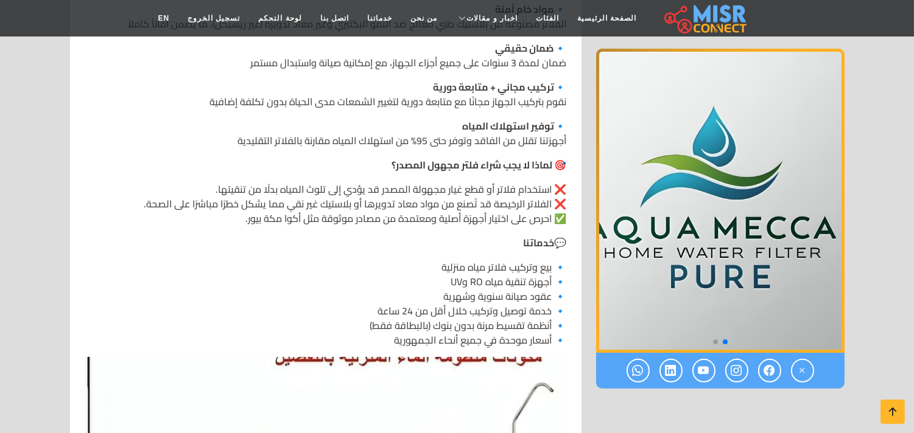
scroll to position [744, 0]
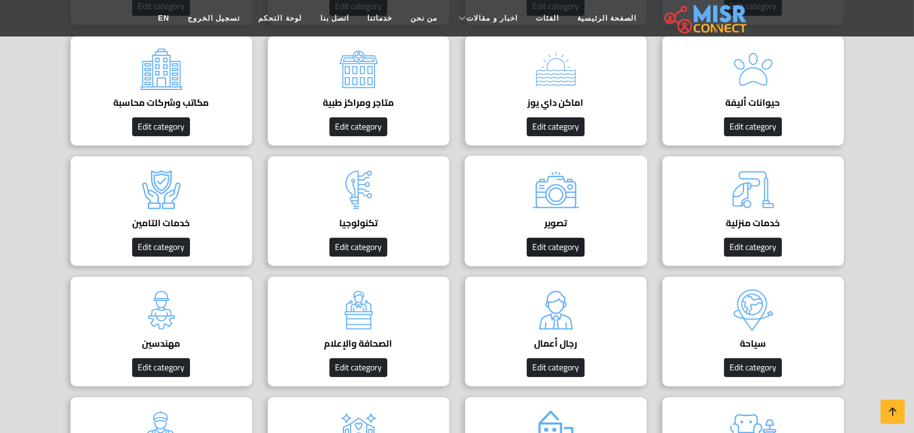
scroll to position [338, 0]
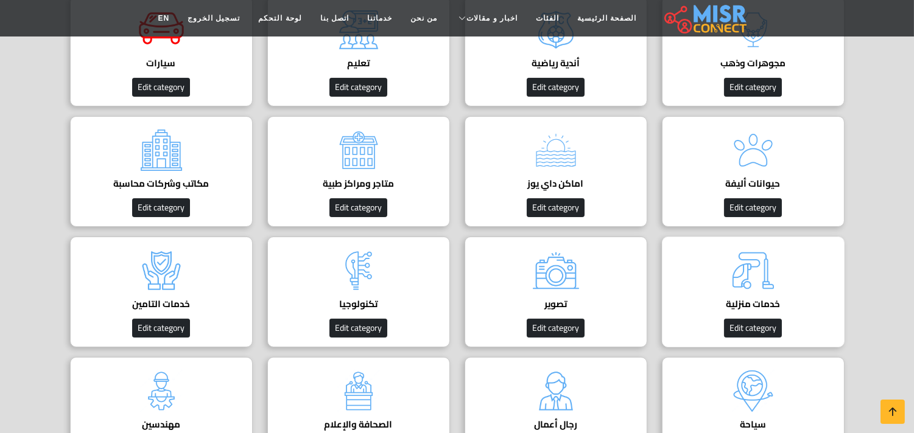
click at [747, 263] on img at bounding box center [753, 270] width 49 height 49
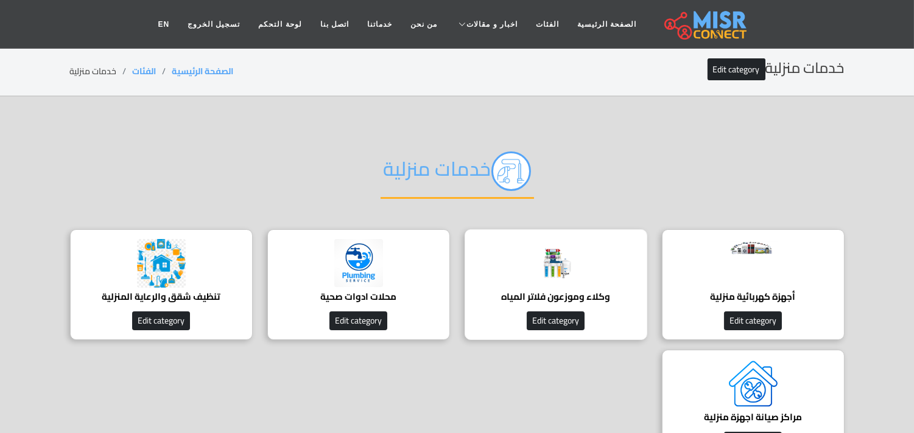
click at [575, 268] on img at bounding box center [555, 263] width 49 height 49
click at [749, 259] on div at bounding box center [753, 263] width 49 height 49
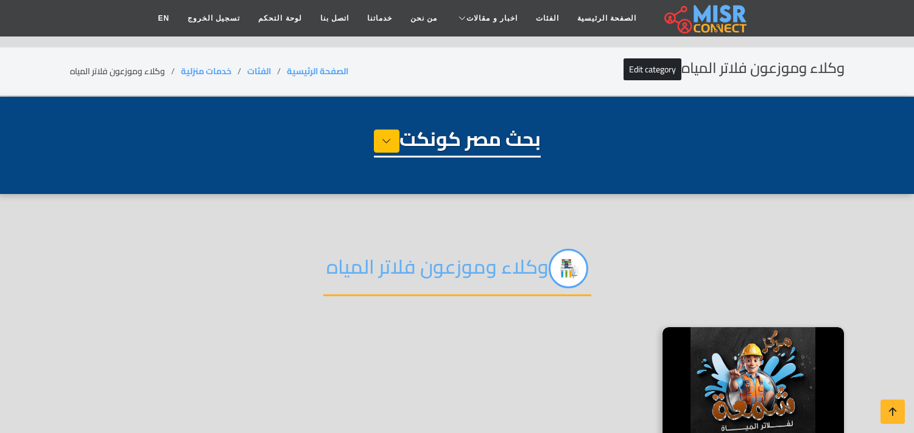
select select "**********"
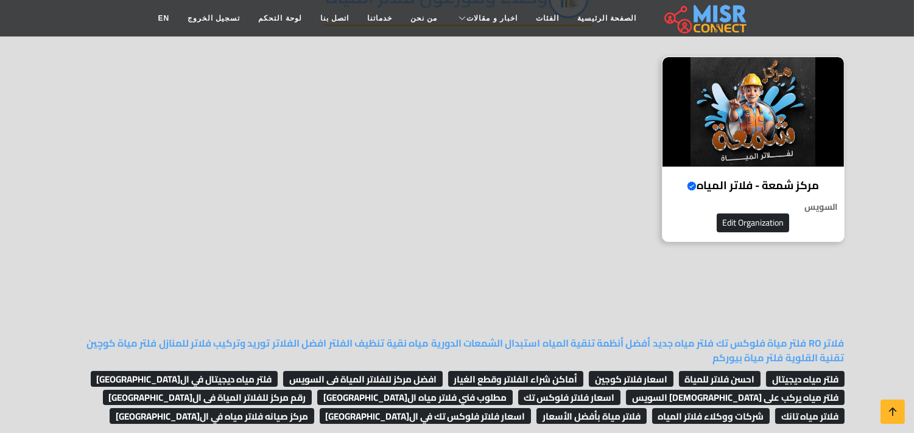
click at [764, 116] on img at bounding box center [752, 112] width 181 height 110
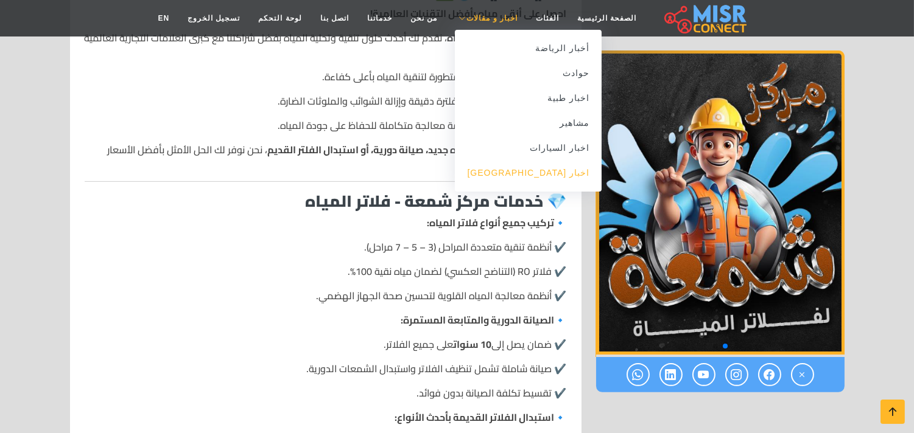
scroll to position [879, 0]
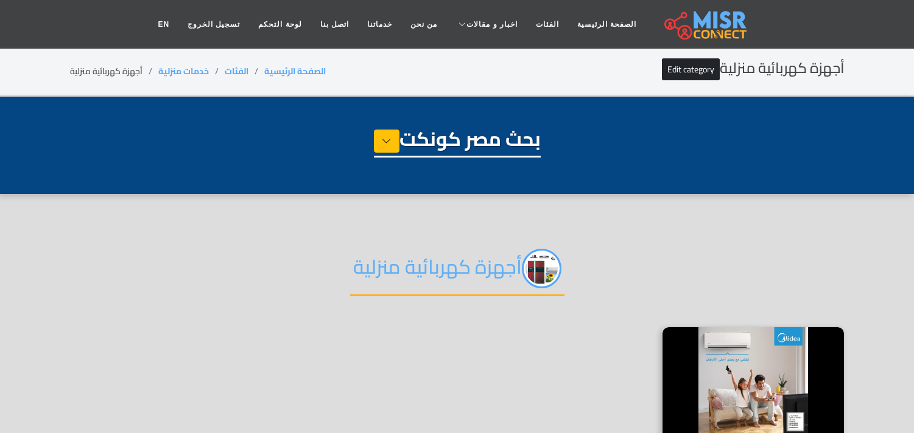
select select "**********"
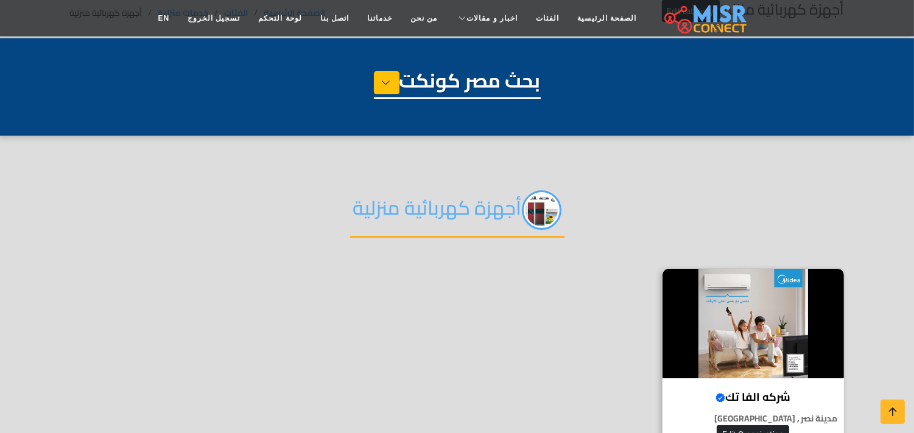
scroll to position [203, 0]
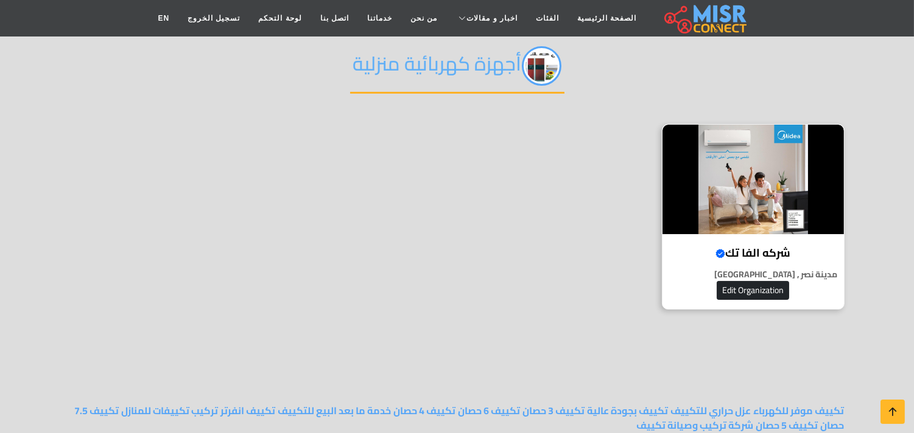
click at [796, 196] on img at bounding box center [752, 180] width 181 height 110
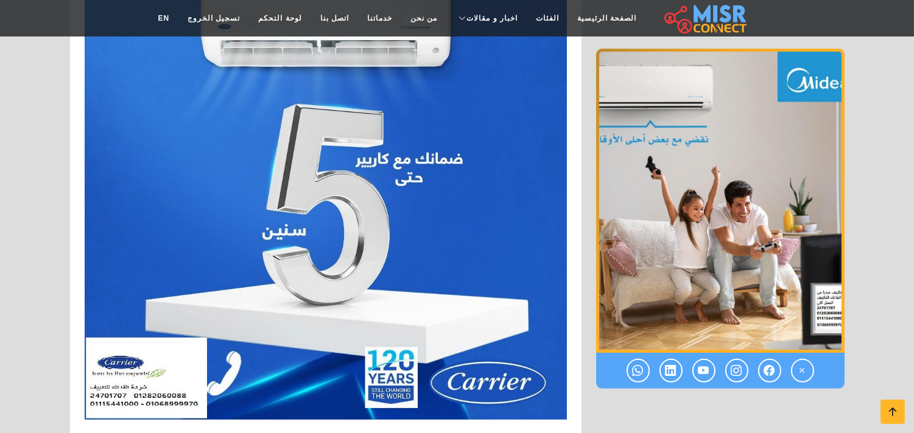
scroll to position [1149, 0]
